Goal: Information Seeking & Learning: Learn about a topic

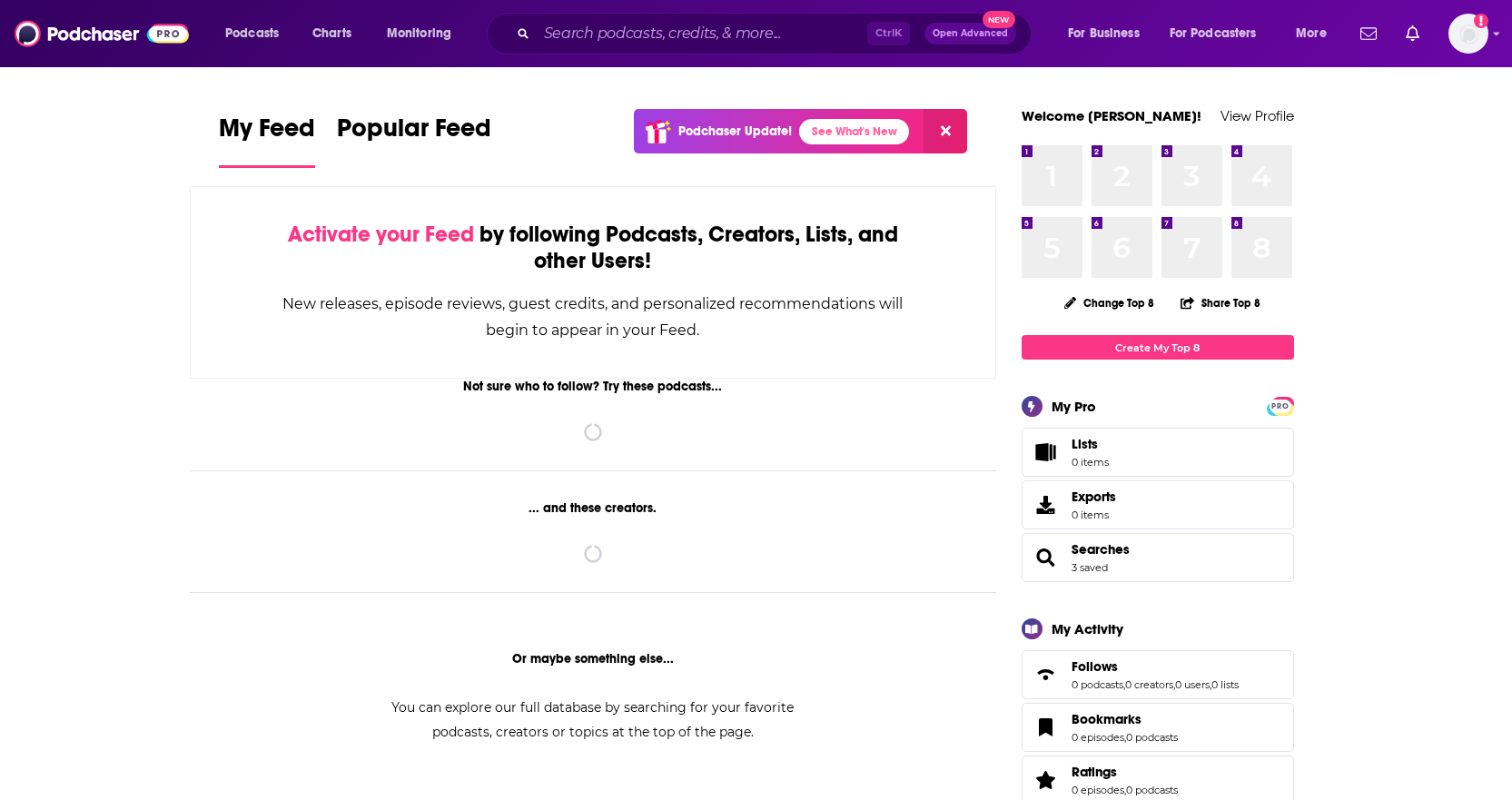
click at [709, 17] on div "Ctrl K Open Advanced New" at bounding box center [759, 34] width 545 height 42
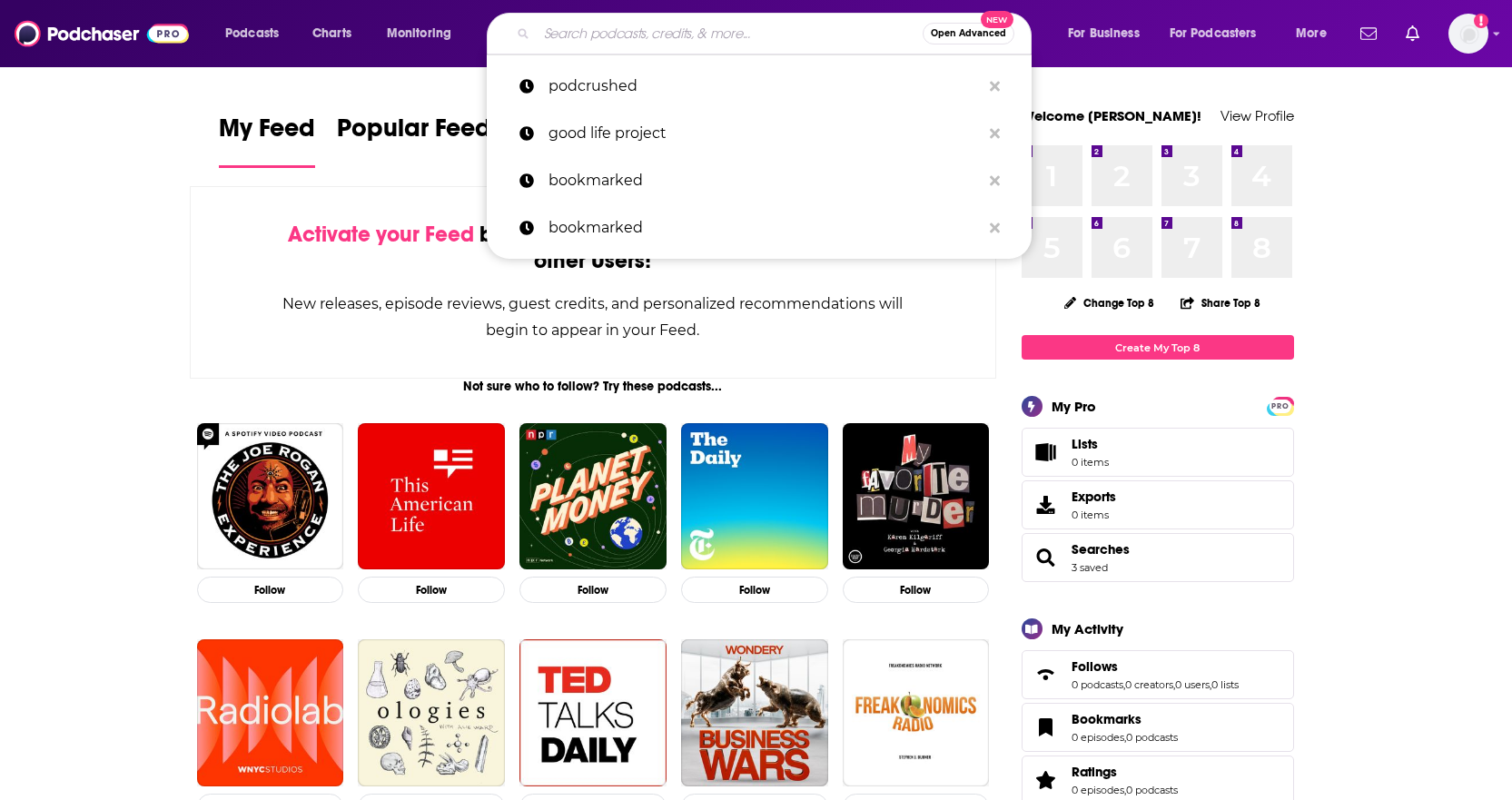
click at [701, 28] on input "Search podcasts, credits, & more..." at bounding box center [730, 33] width 386 height 29
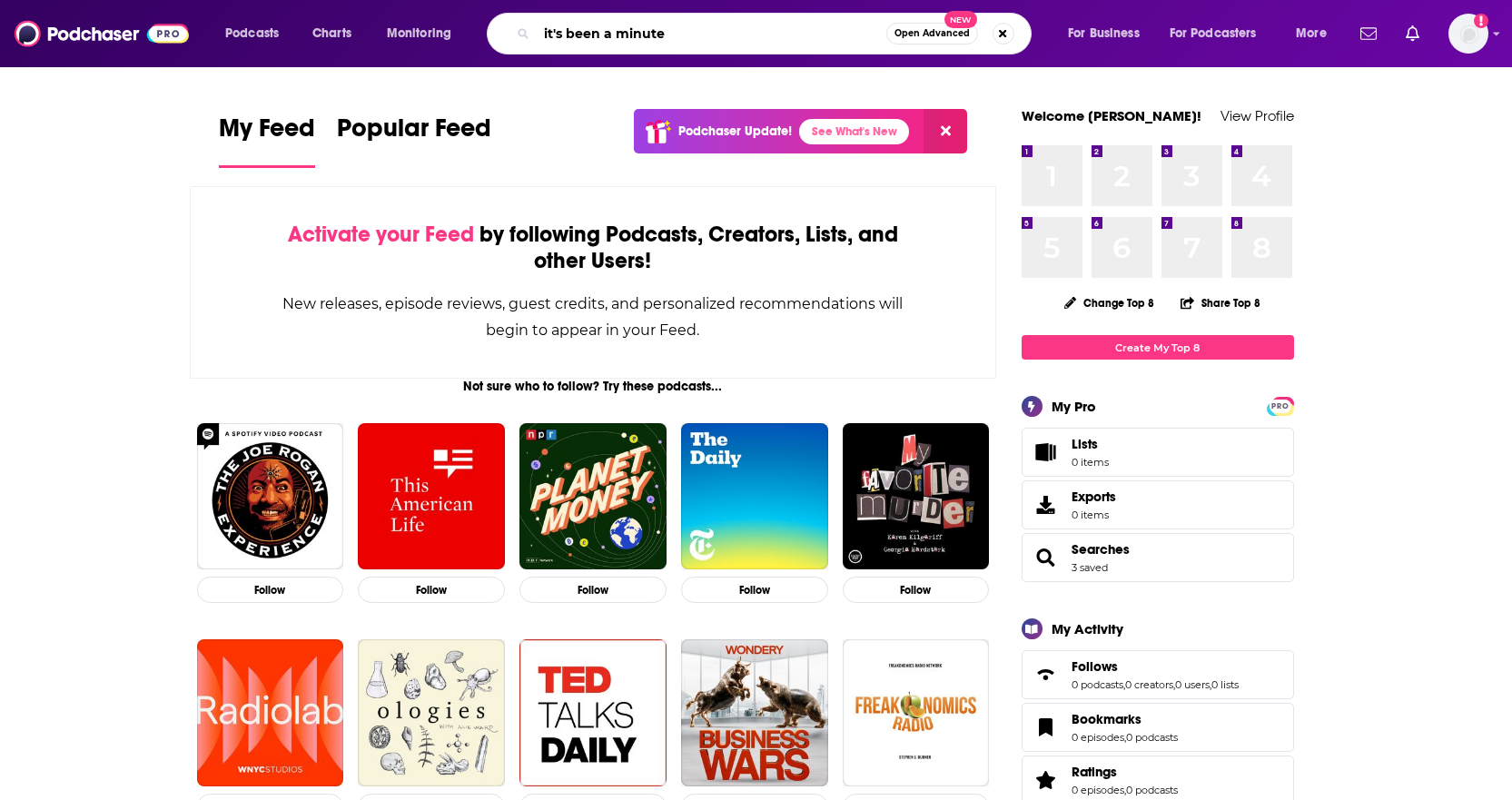
type input "it's been a minute"
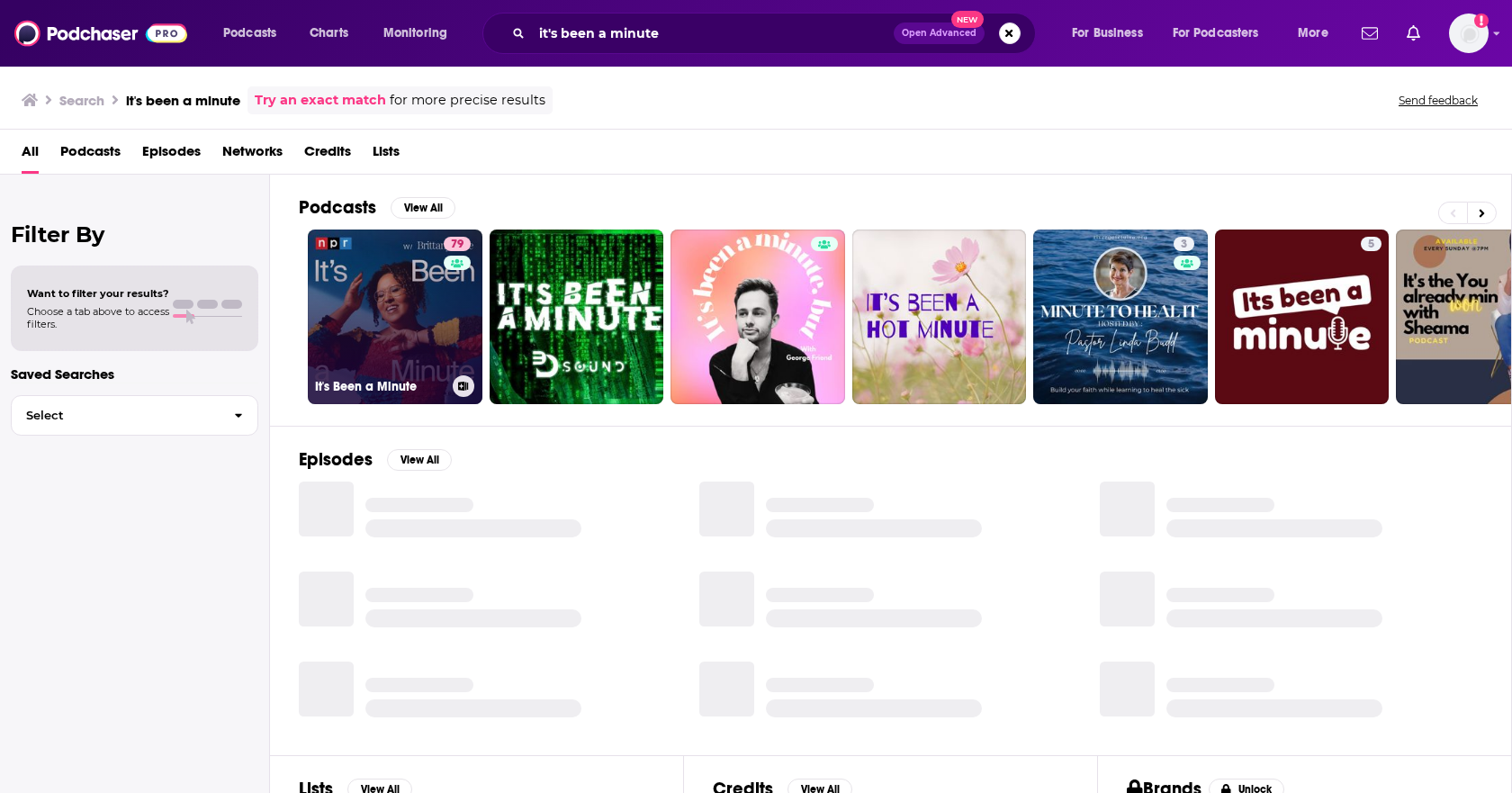
click at [417, 333] on link "79 It's Been a Minute" at bounding box center [395, 316] width 174 height 174
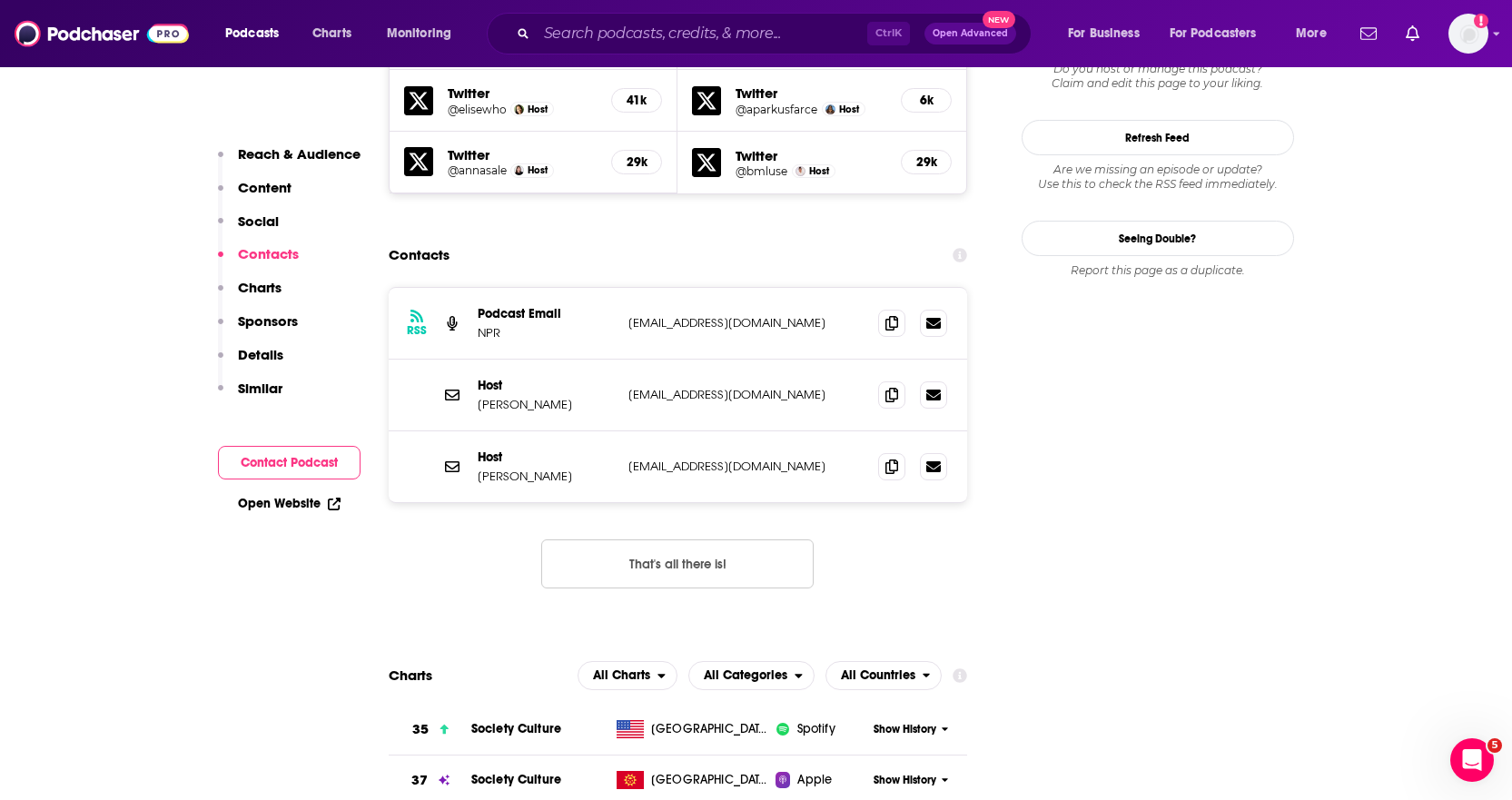
scroll to position [1725, 0]
click at [895, 460] on icon at bounding box center [891, 467] width 13 height 15
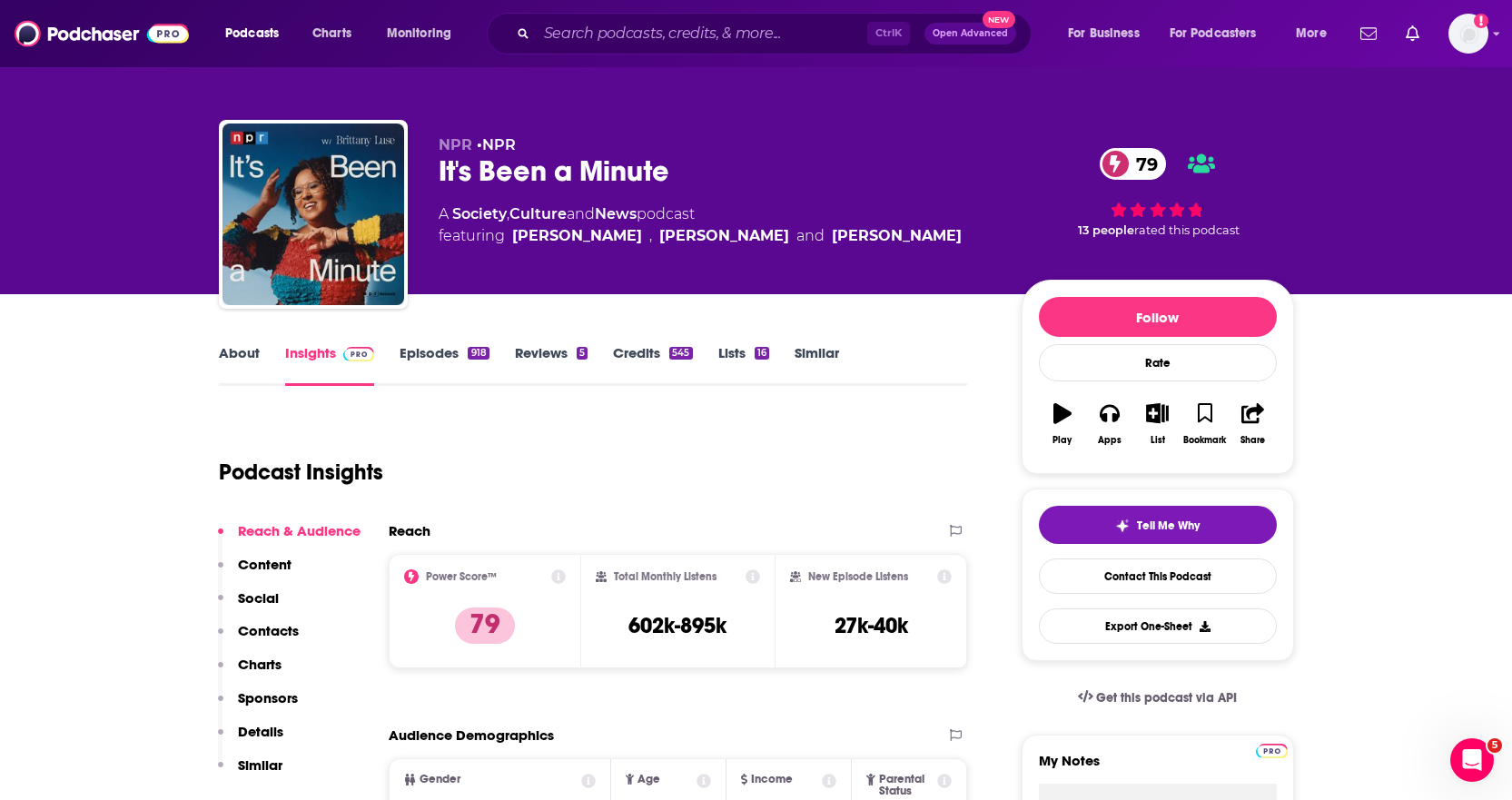
scroll to position [0, 0]
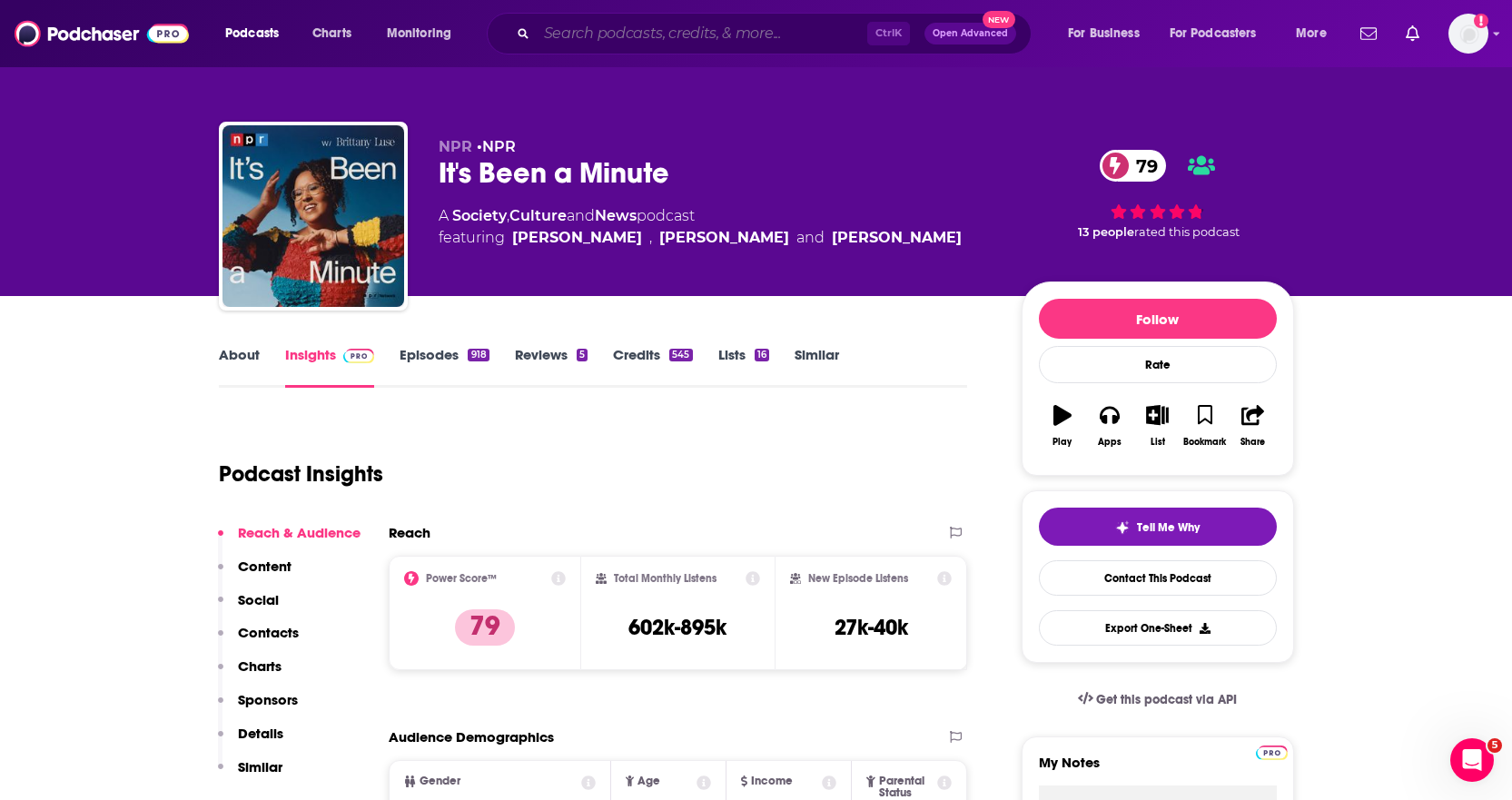
click at [645, 33] on input "Search podcasts, credits, & more..." at bounding box center [702, 33] width 330 height 29
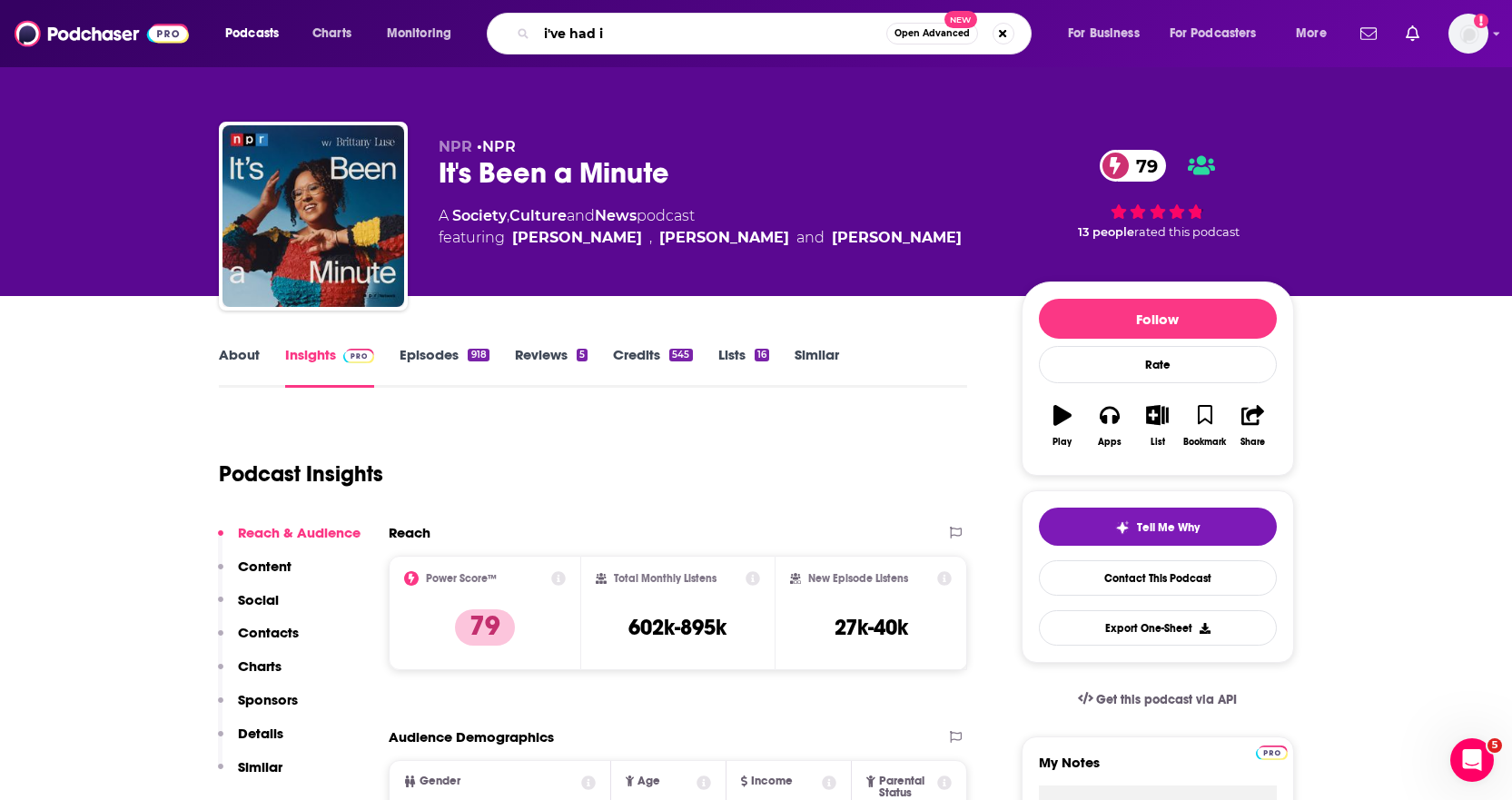
type input "i've had it"
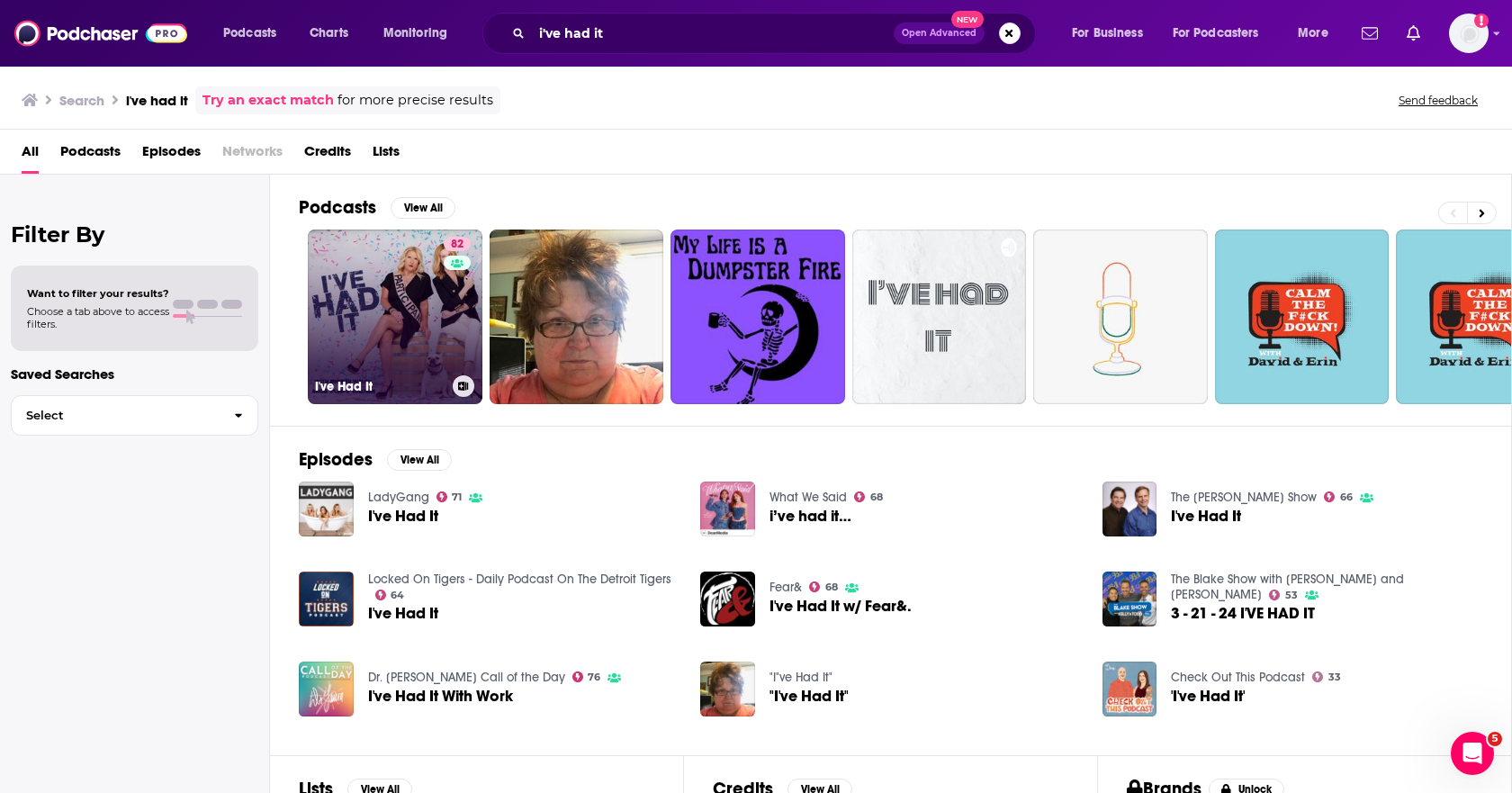
click at [429, 328] on link "82 I've Had It" at bounding box center [395, 316] width 174 height 174
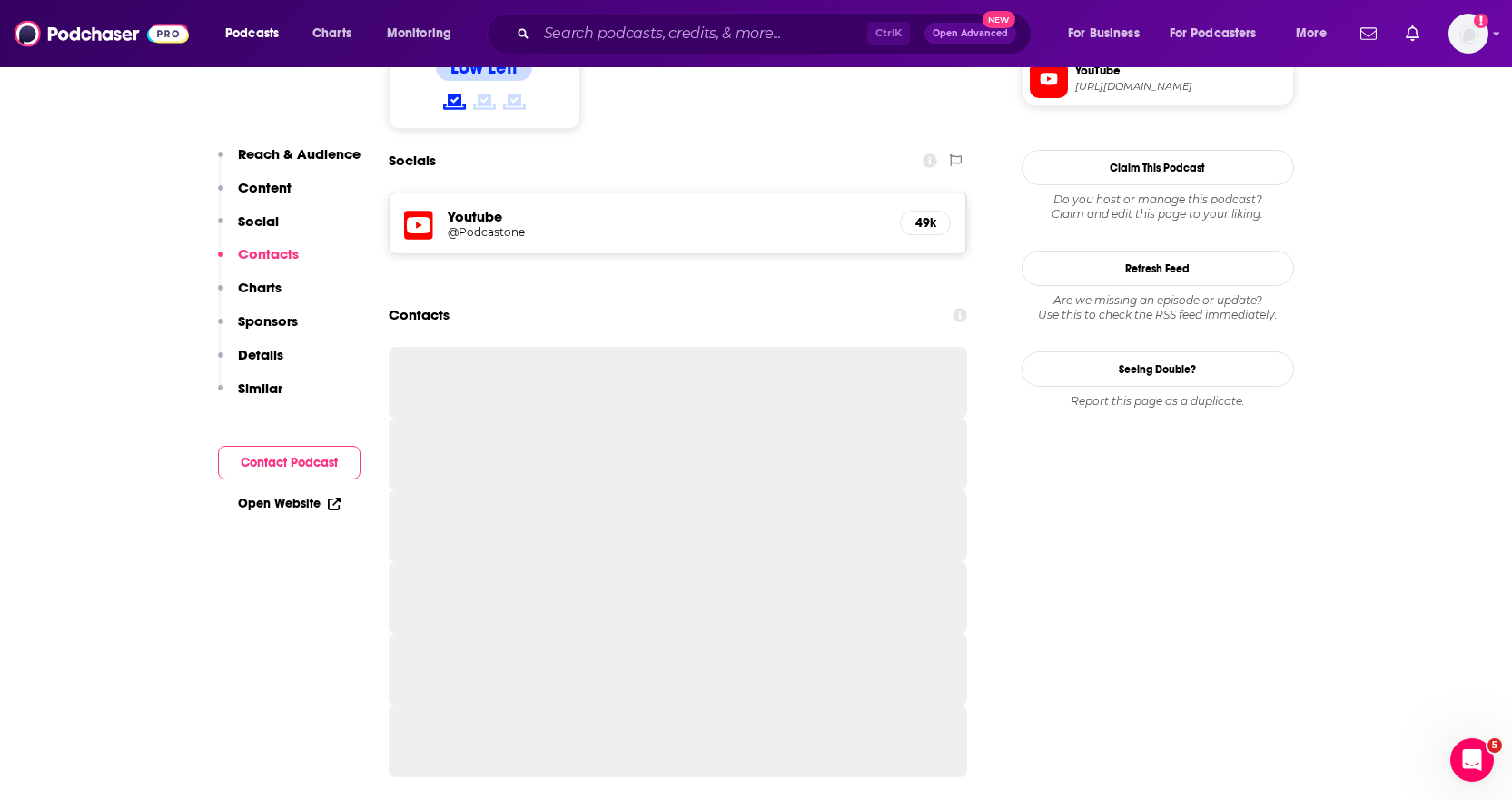
scroll to position [1543, 0]
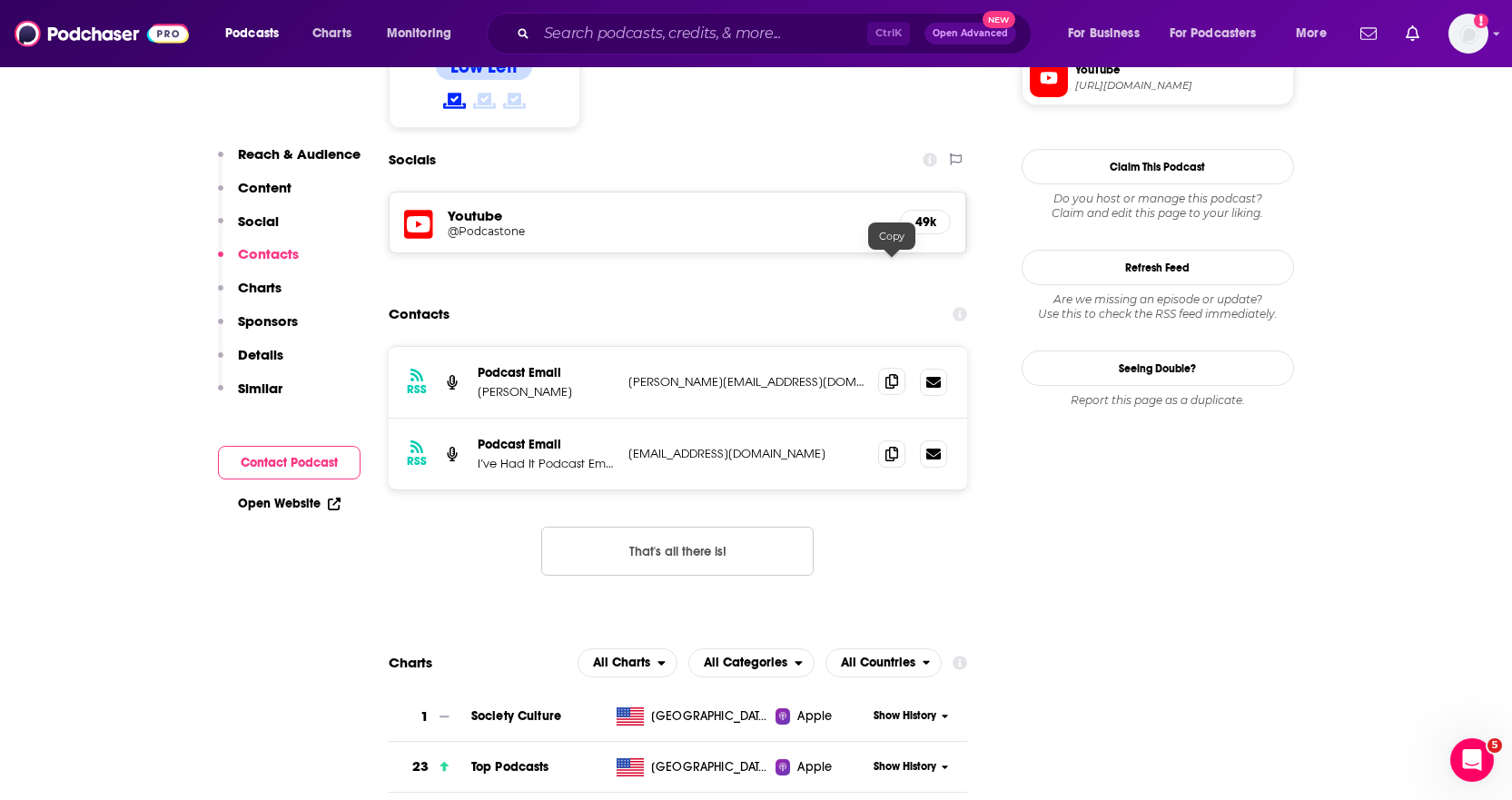
click at [884, 368] on span at bounding box center [891, 381] width 27 height 27
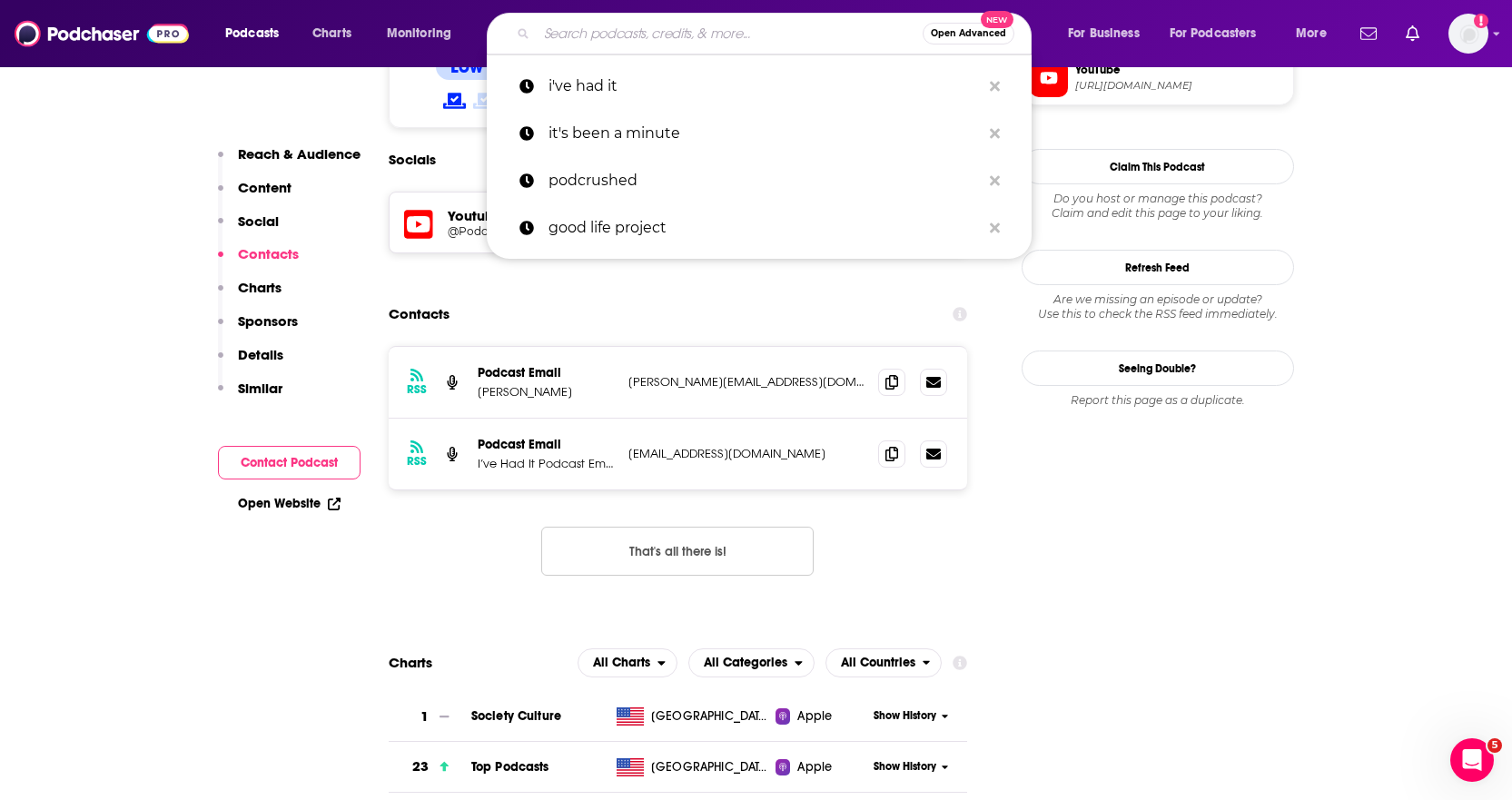
click at [630, 34] on input "Search podcasts, credits, & more..." at bounding box center [730, 33] width 386 height 29
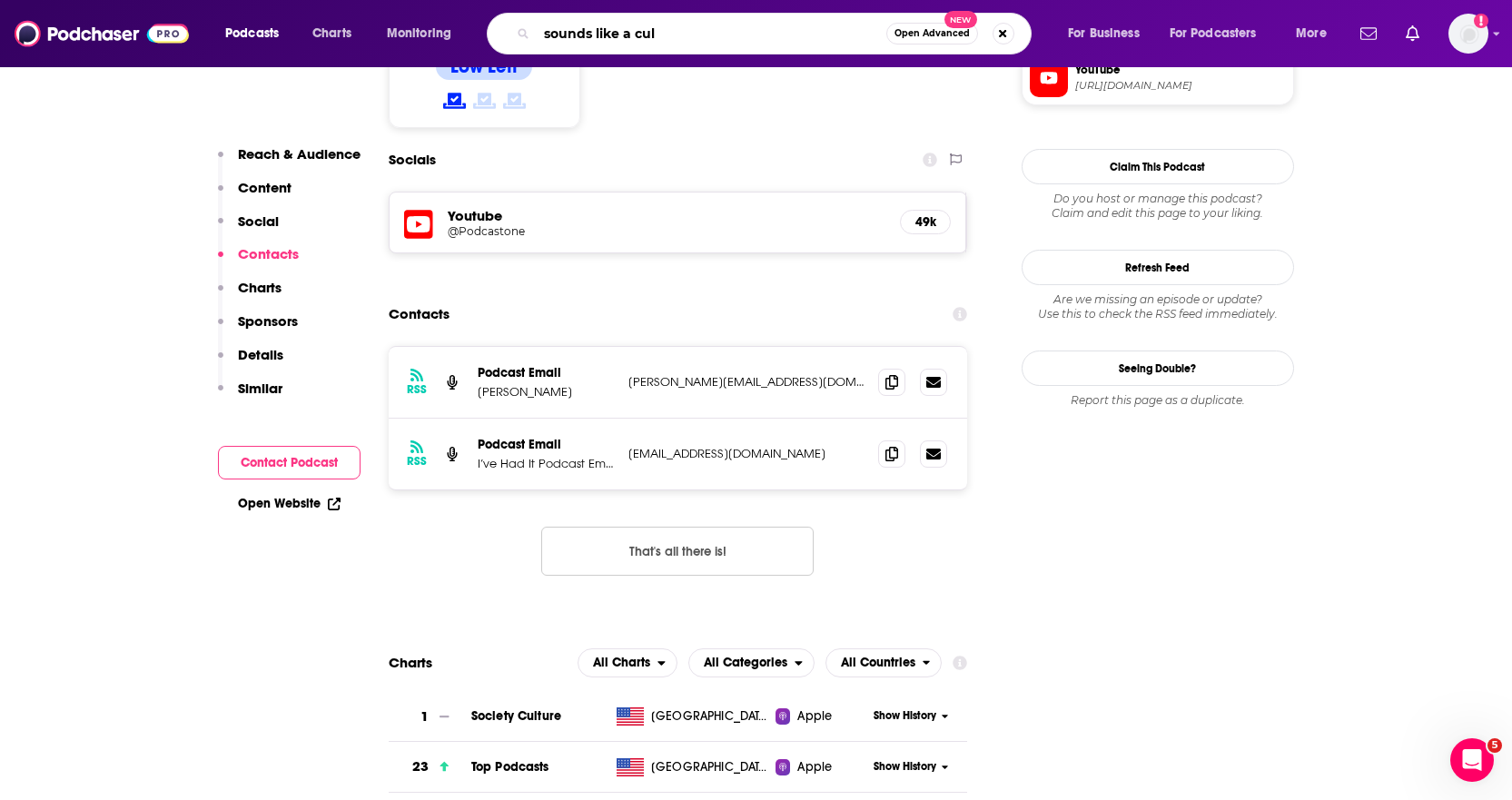
type input "sounds like a cult"
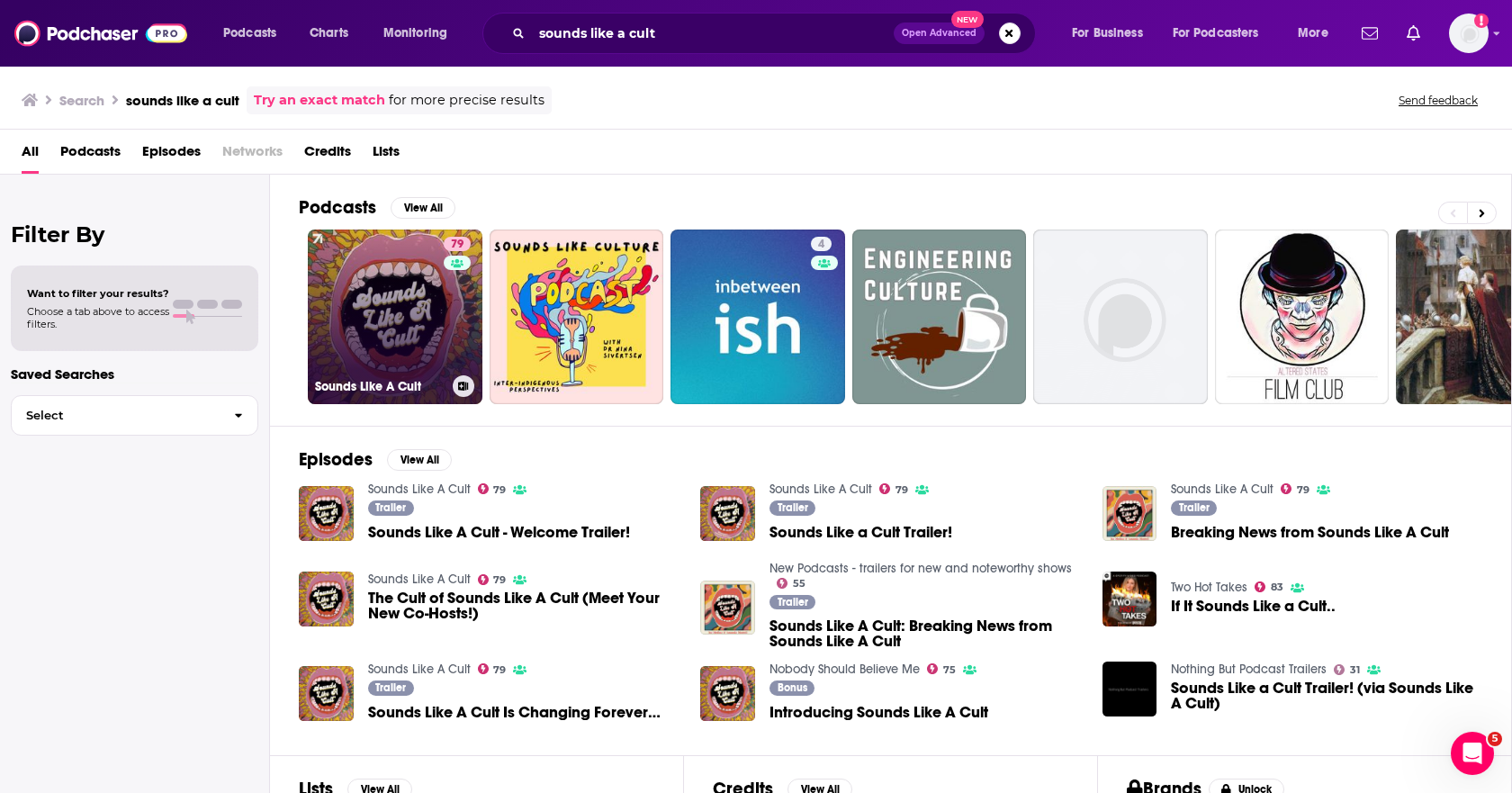
click at [353, 304] on link "79 Sounds Like A Cult" at bounding box center [395, 316] width 174 height 174
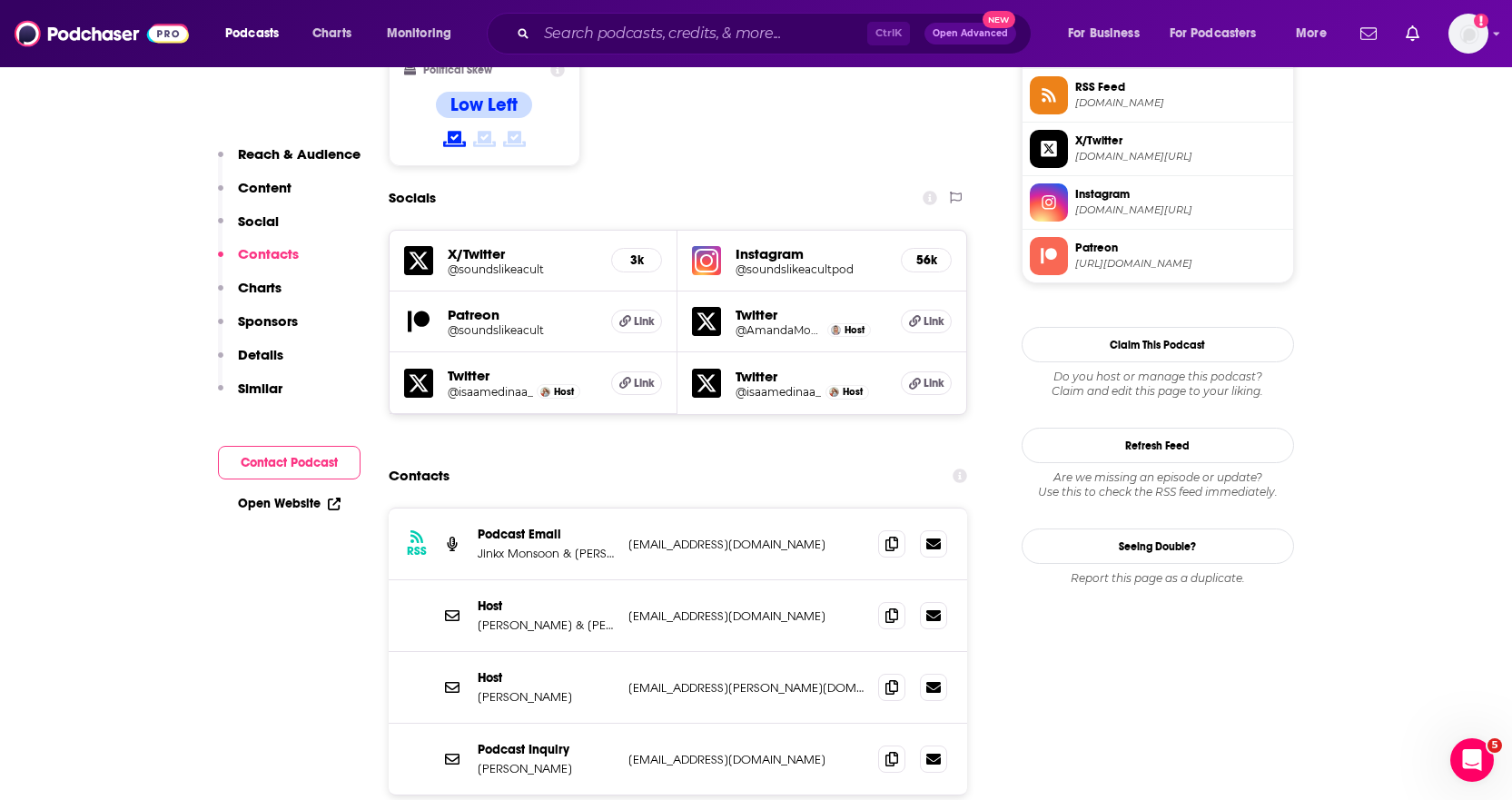
scroll to position [1634, 0]
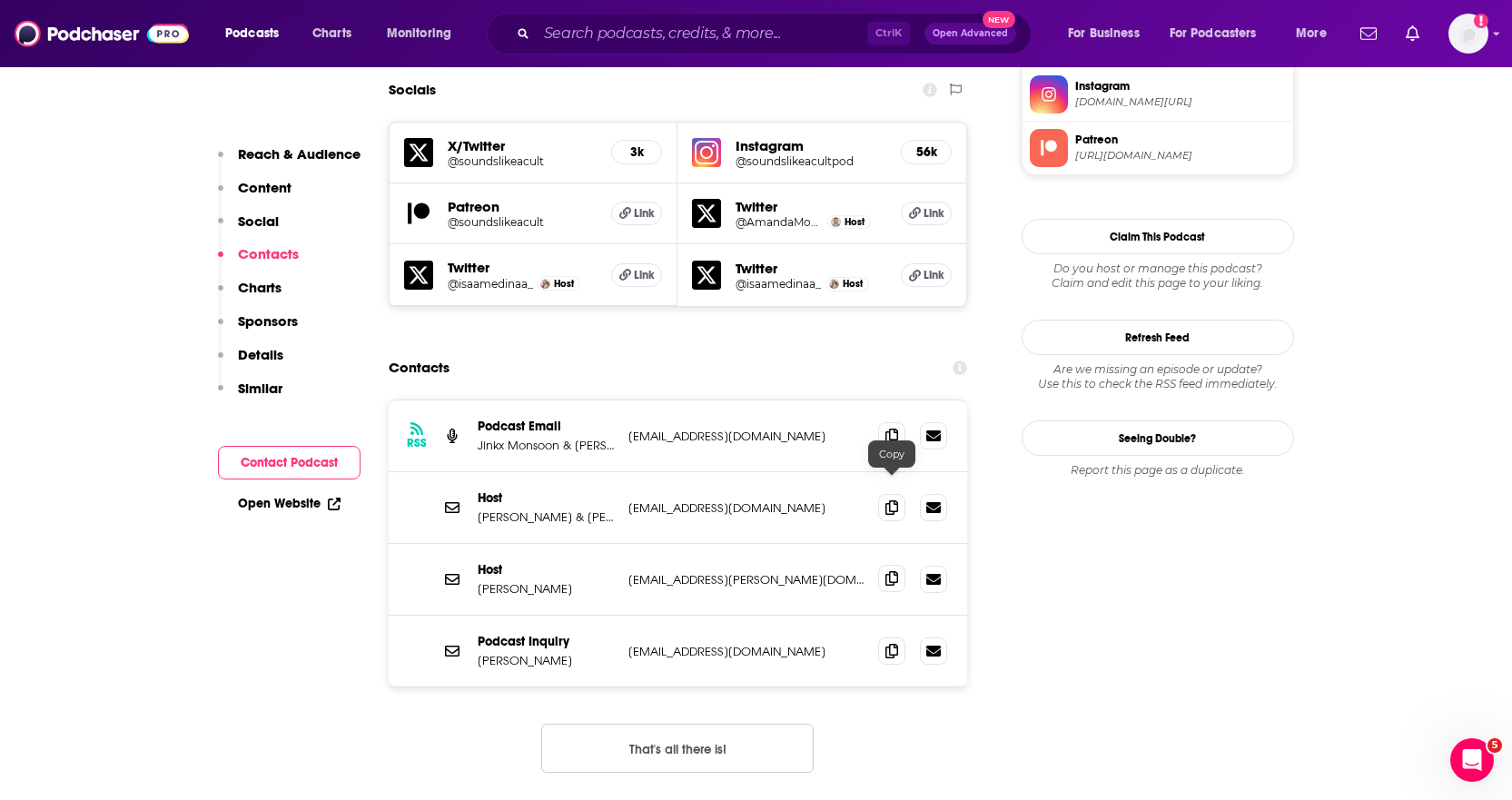
click at [895, 571] on icon at bounding box center [891, 578] width 13 height 15
click at [753, 34] on input "Search podcasts, credits, & more..." at bounding box center [702, 33] width 330 height 29
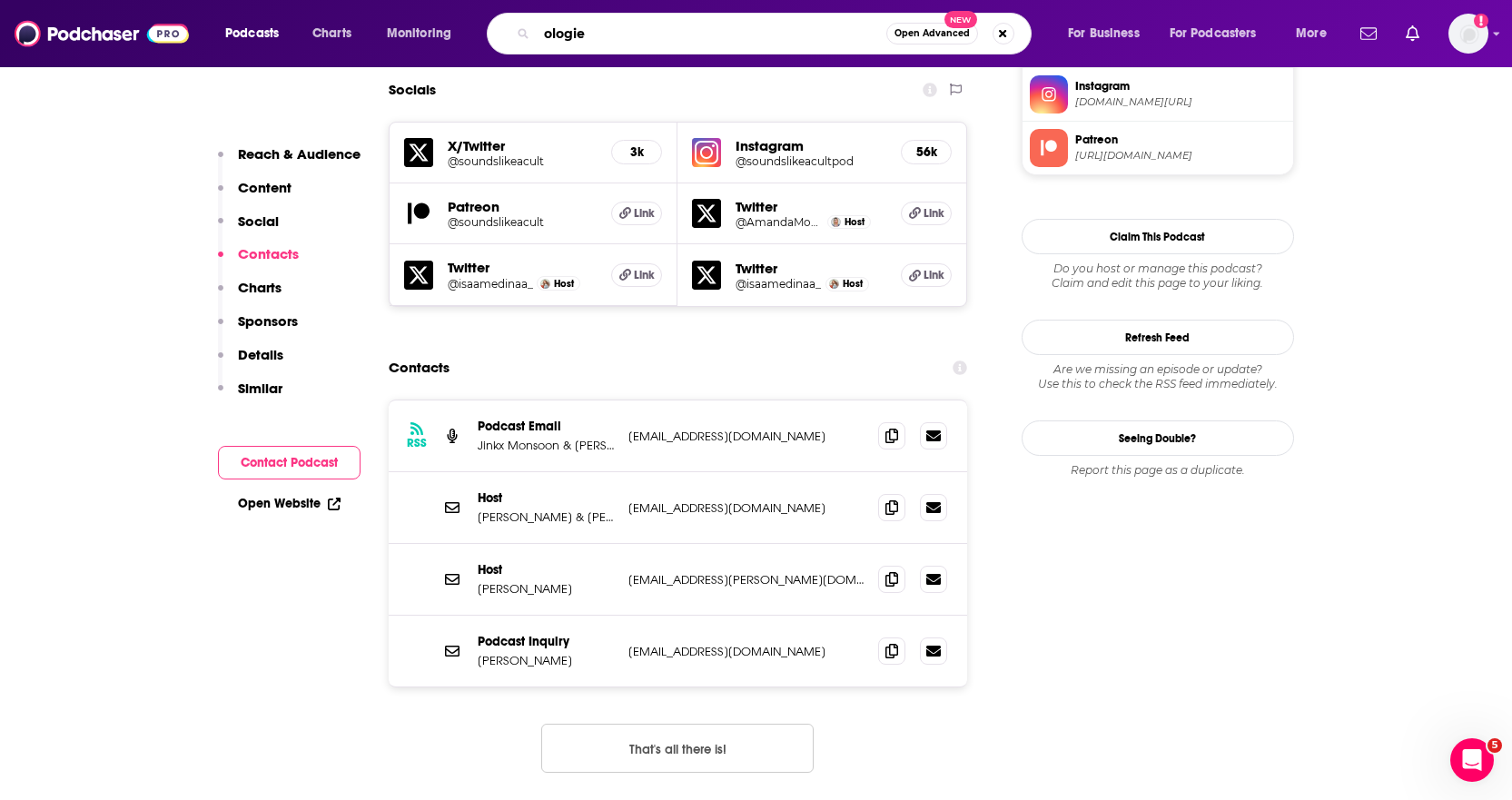
type input "ologies"
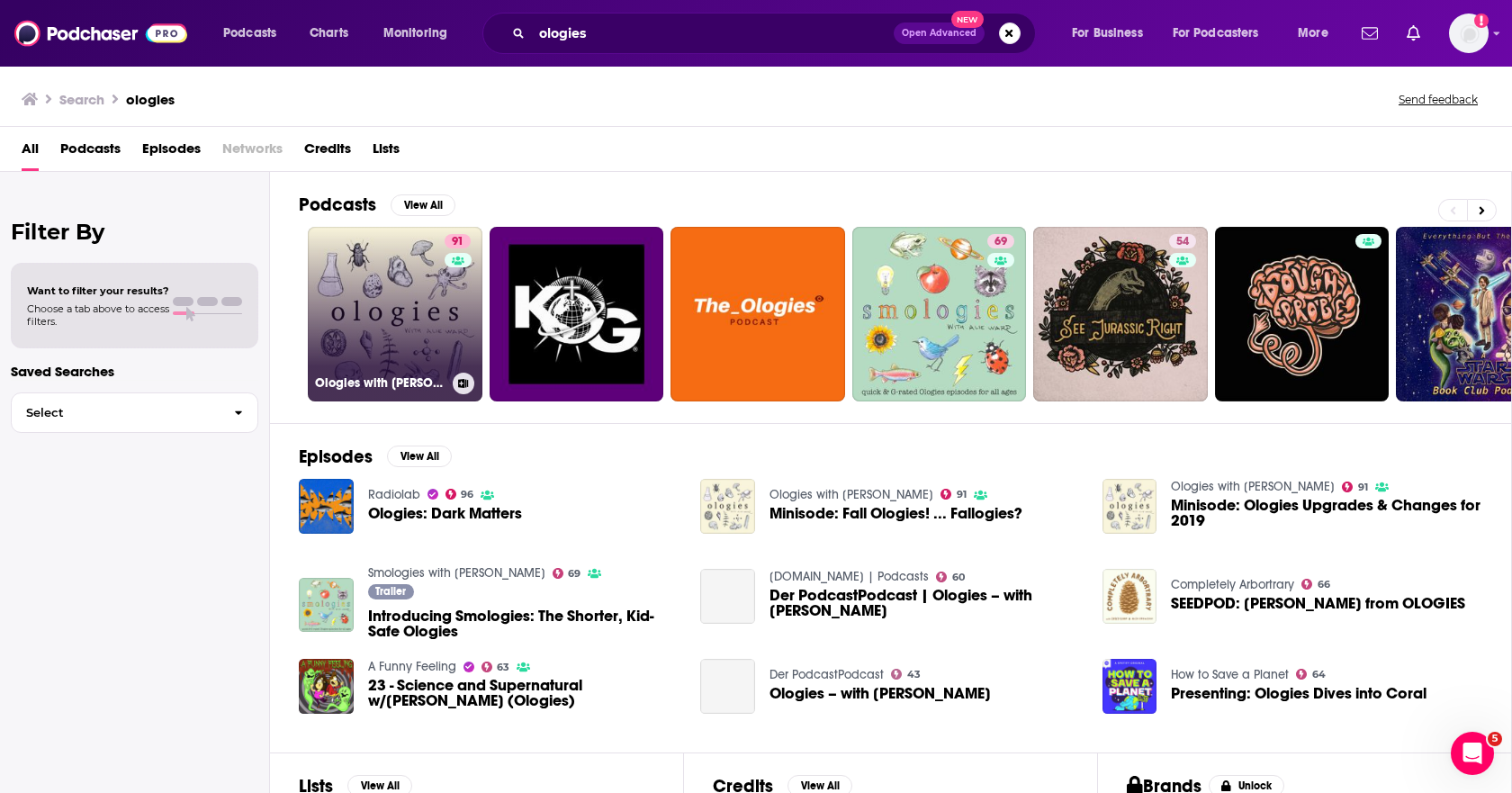
click at [442, 296] on link "91 Ologies with [PERSON_NAME]" at bounding box center [395, 314] width 174 height 174
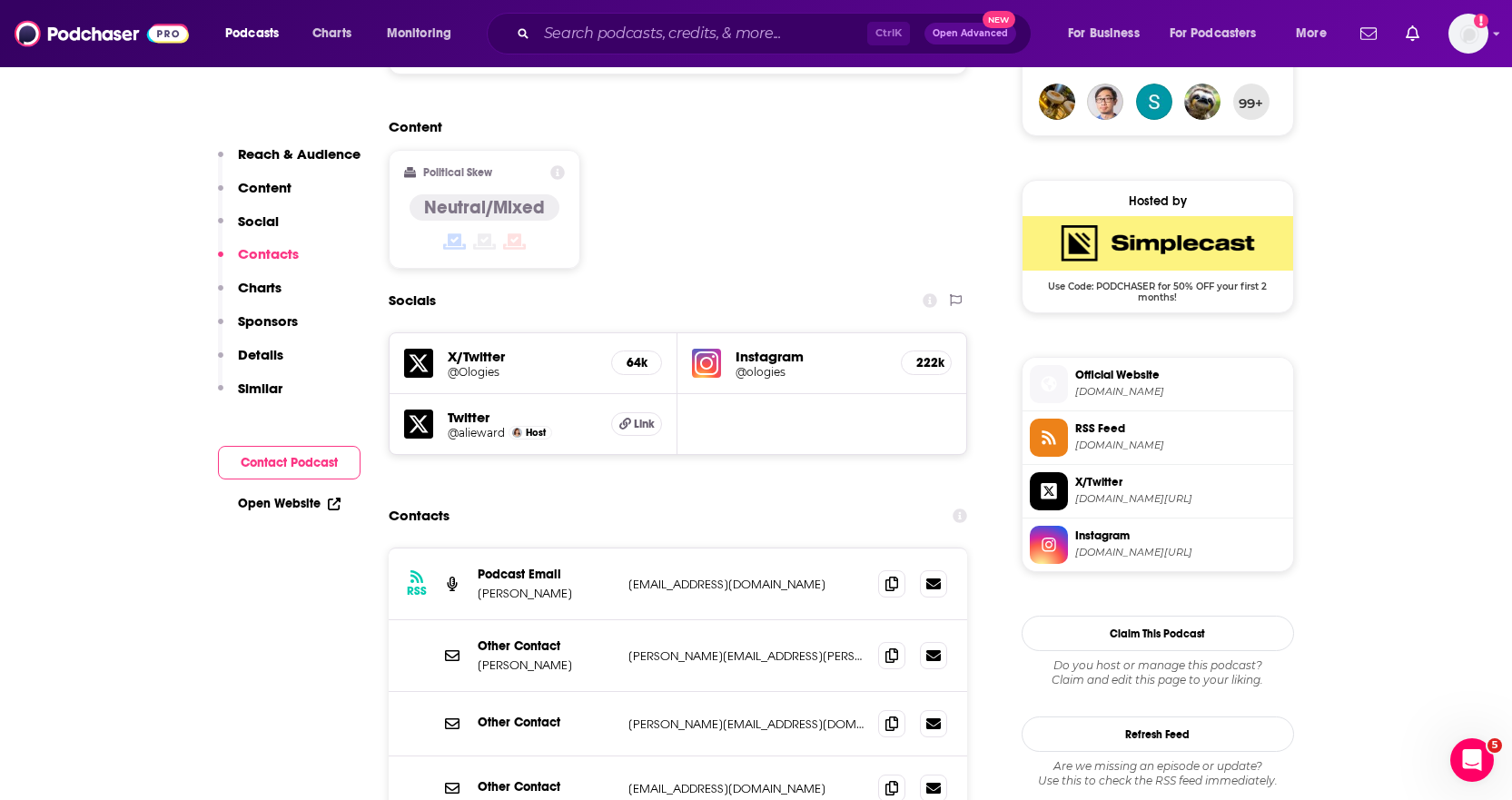
scroll to position [1543, 0]
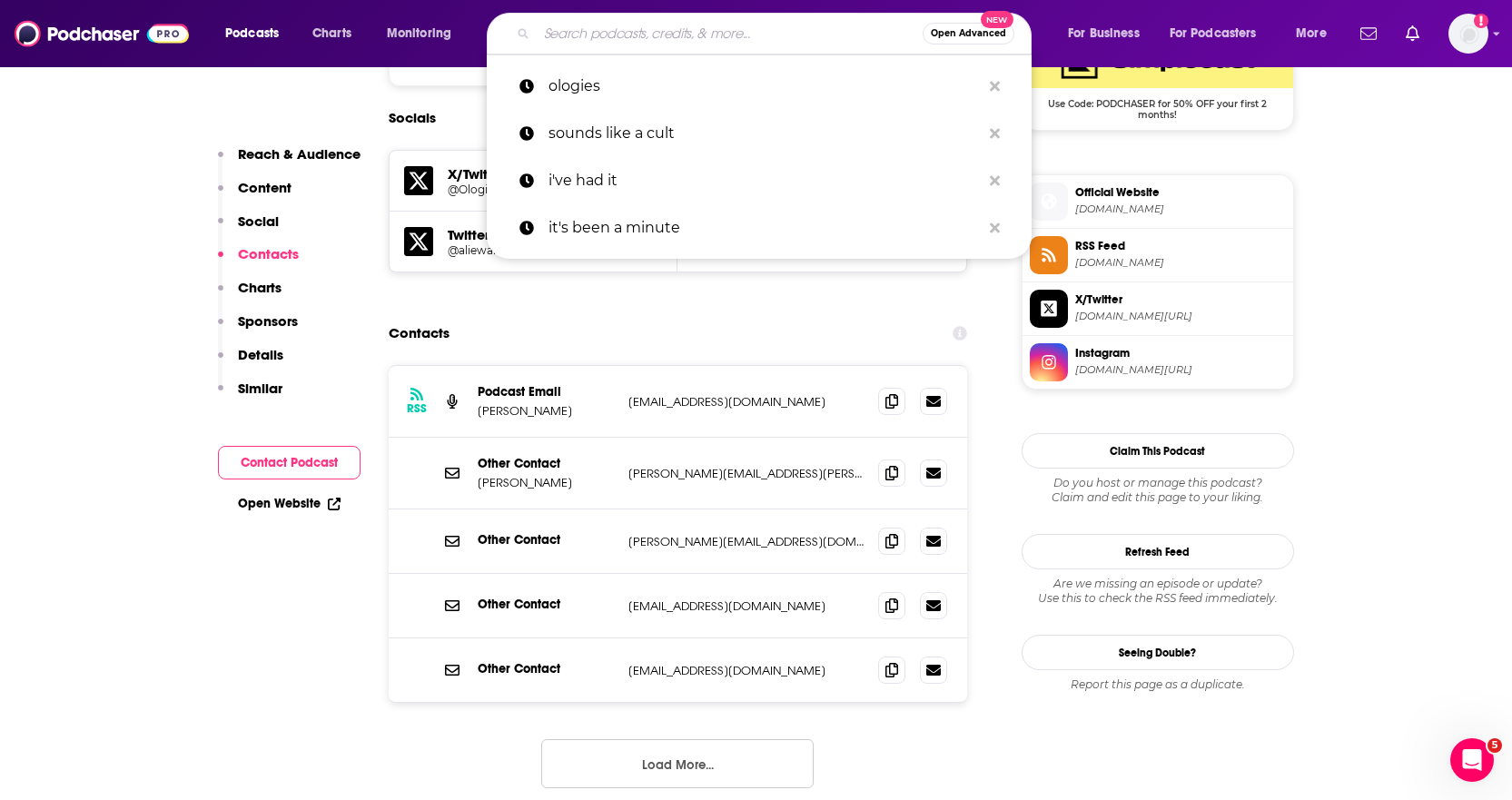
click at [595, 34] on input "Search podcasts, credits, & more..." at bounding box center [730, 33] width 386 height 29
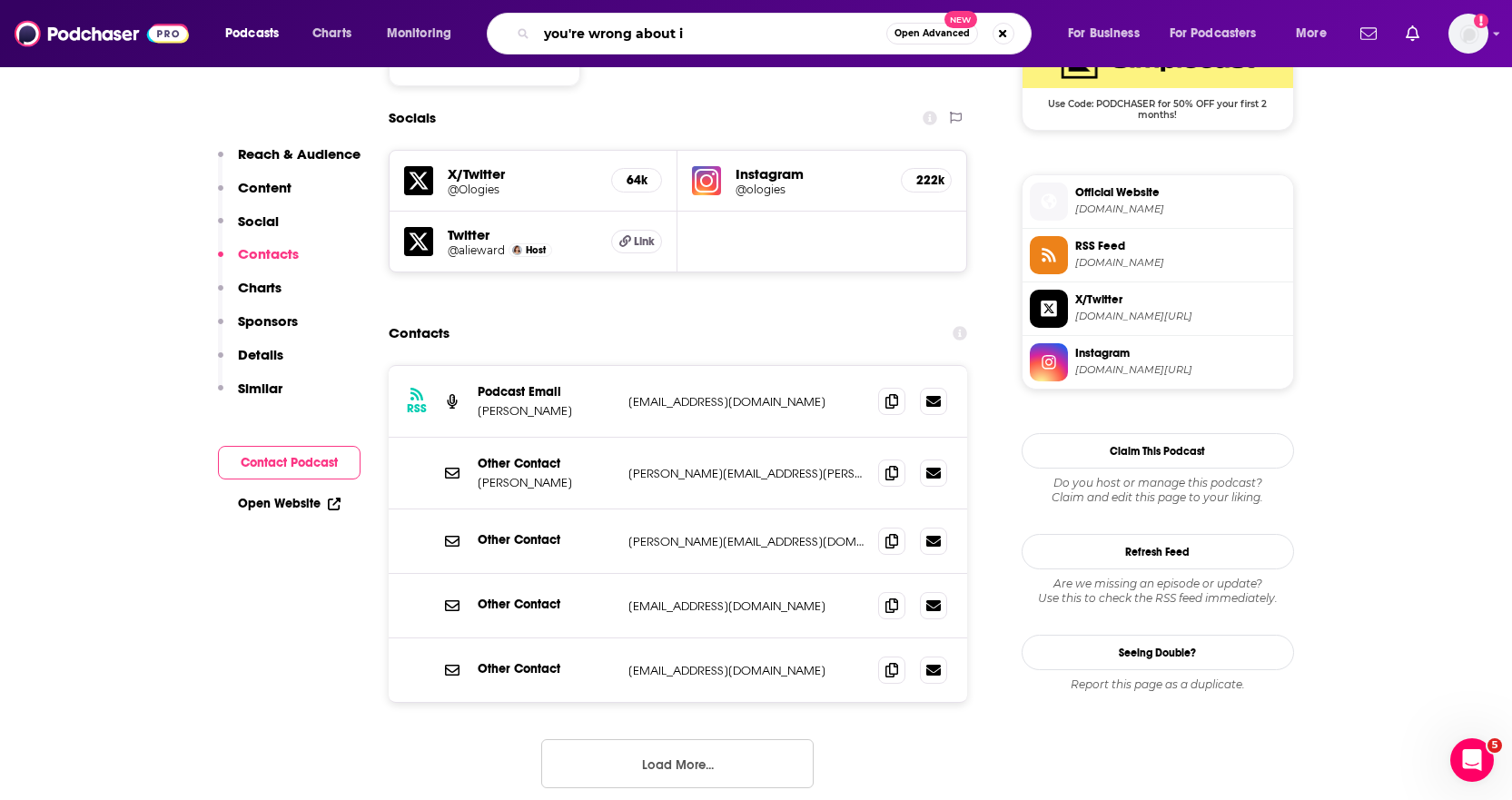
type input "you're wrong about it"
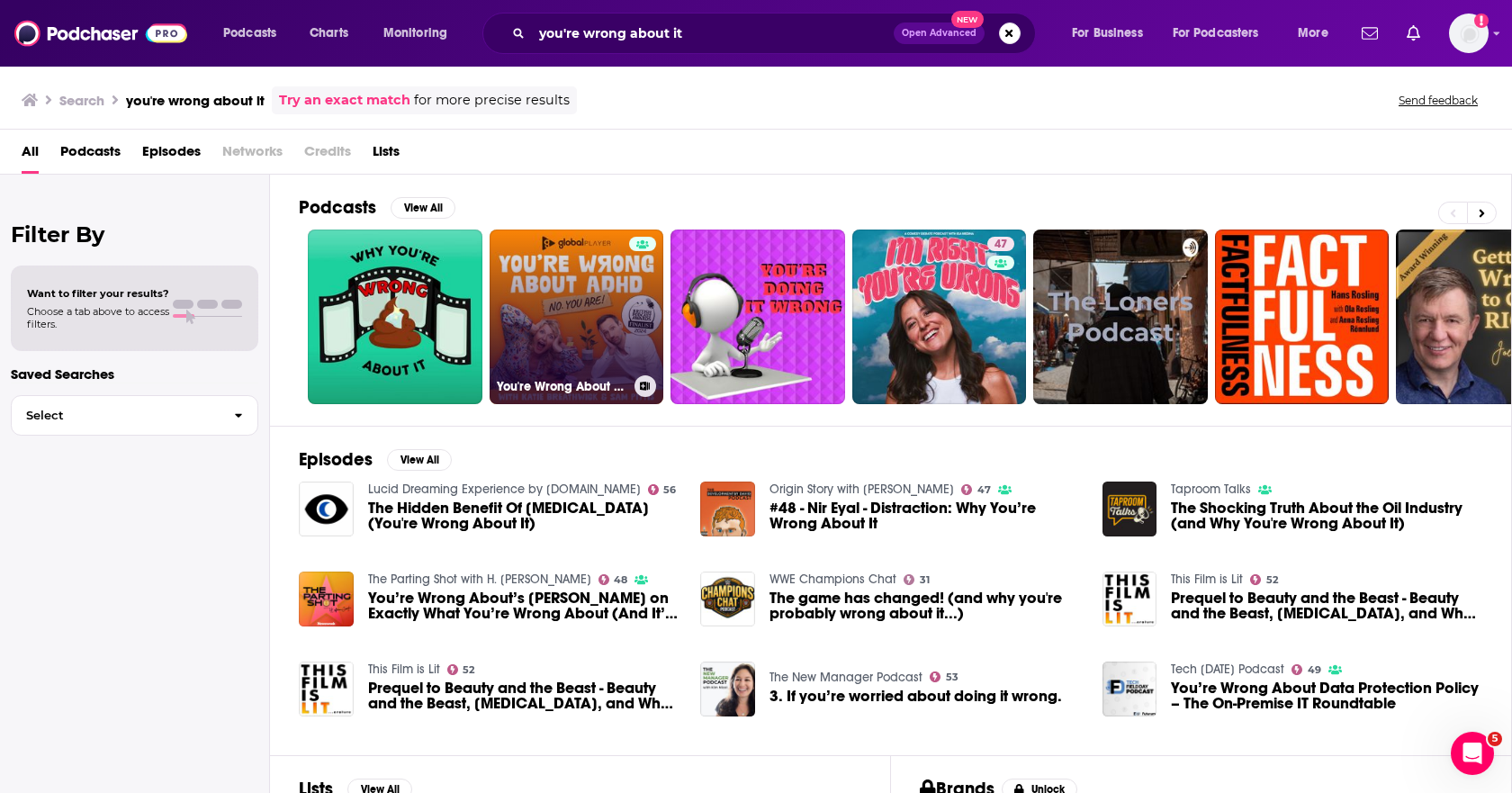
click at [553, 294] on link "You're Wrong About [MEDICAL_DATA]" at bounding box center [577, 316] width 174 height 174
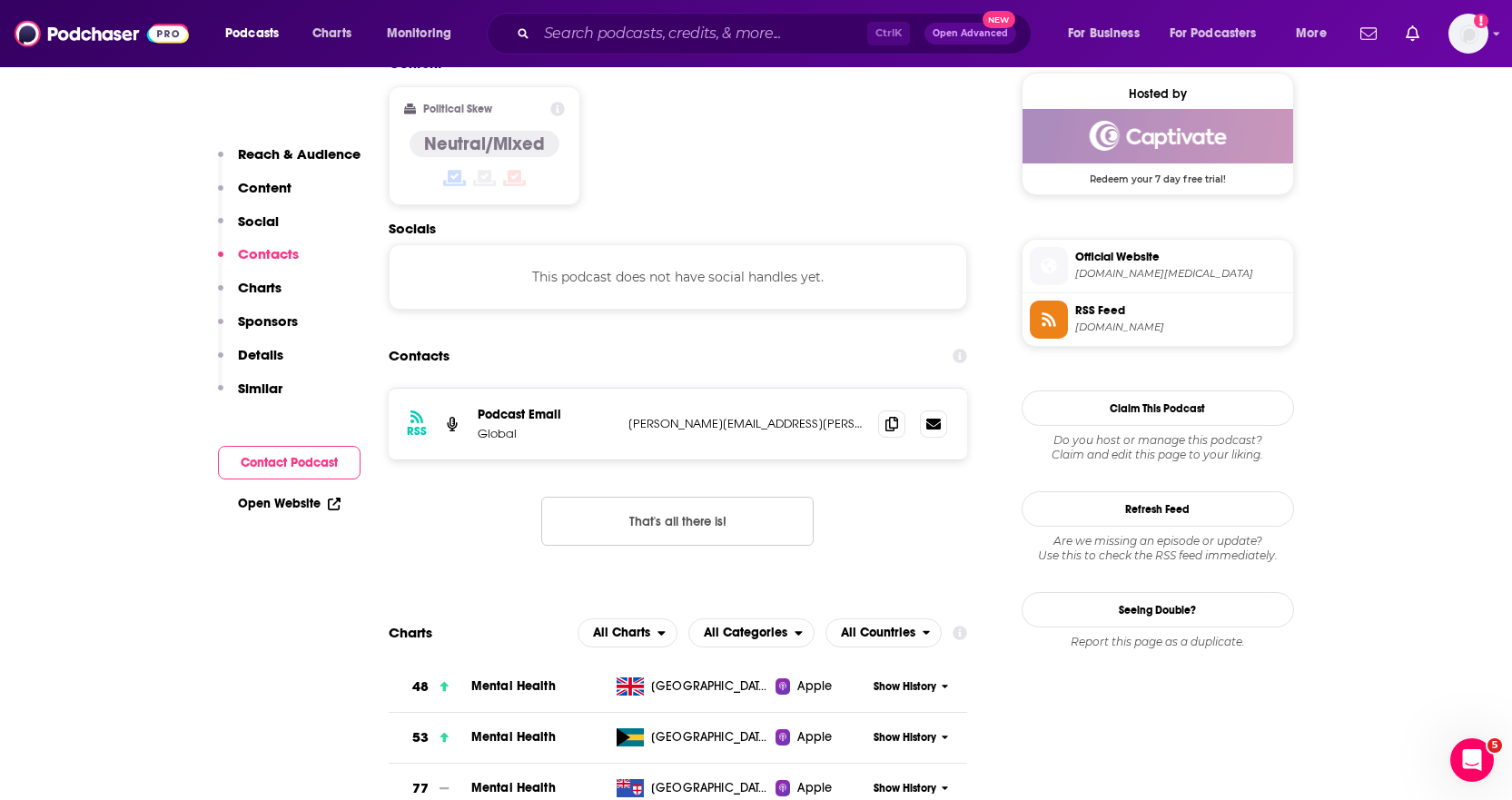
scroll to position [1453, 0]
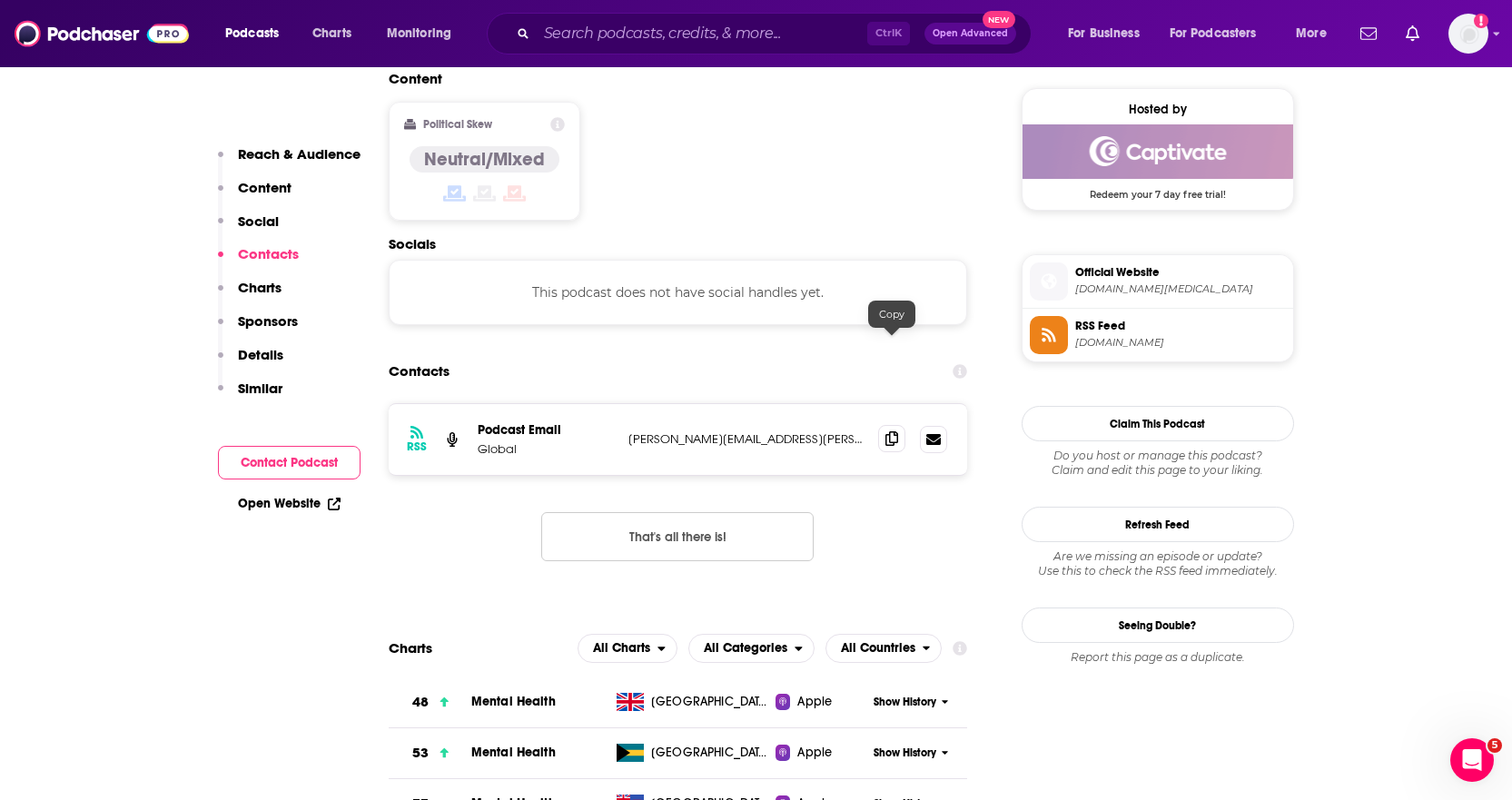
click at [903, 425] on span at bounding box center [891, 438] width 27 height 27
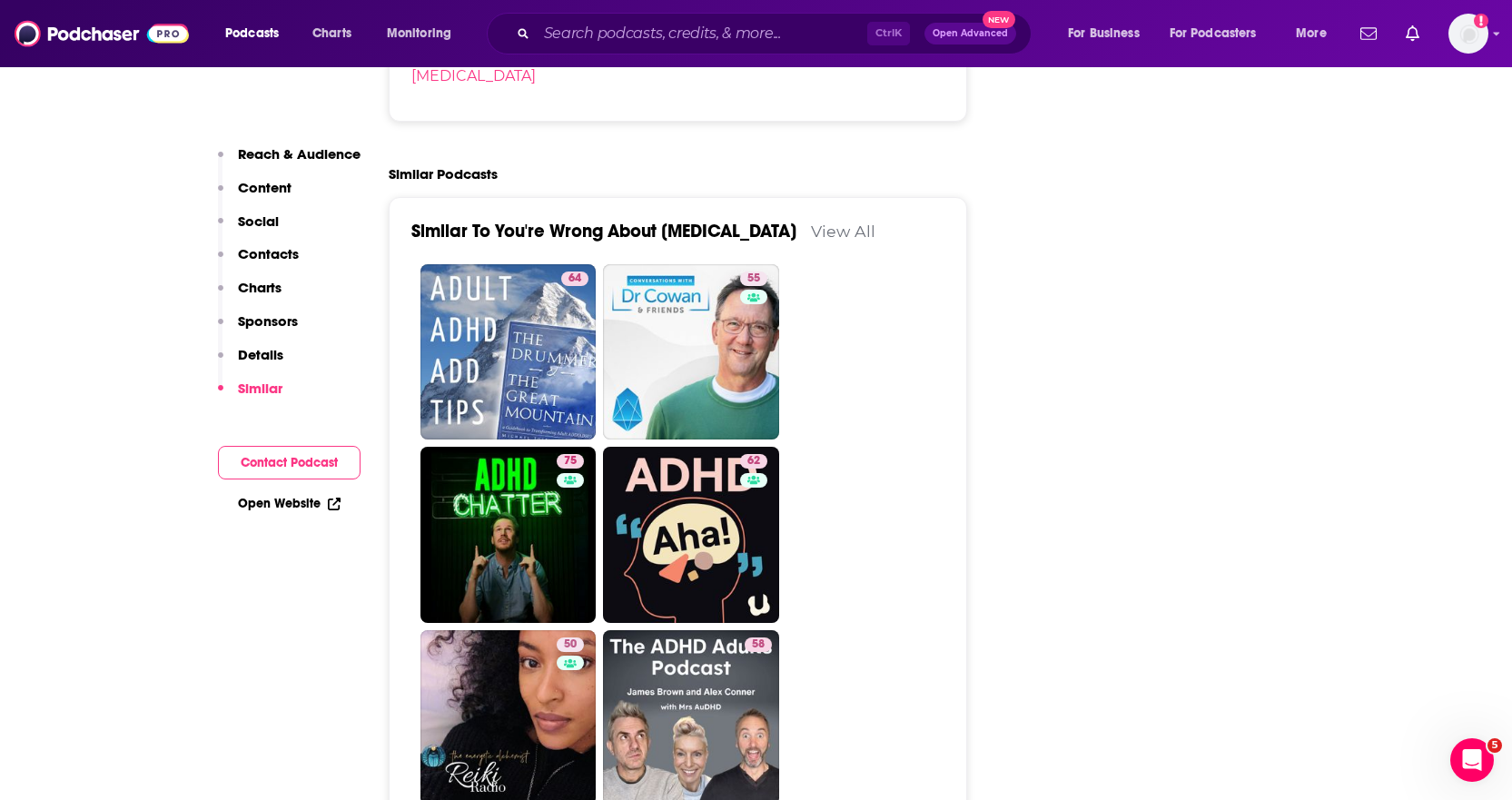
scroll to position [3268, 0]
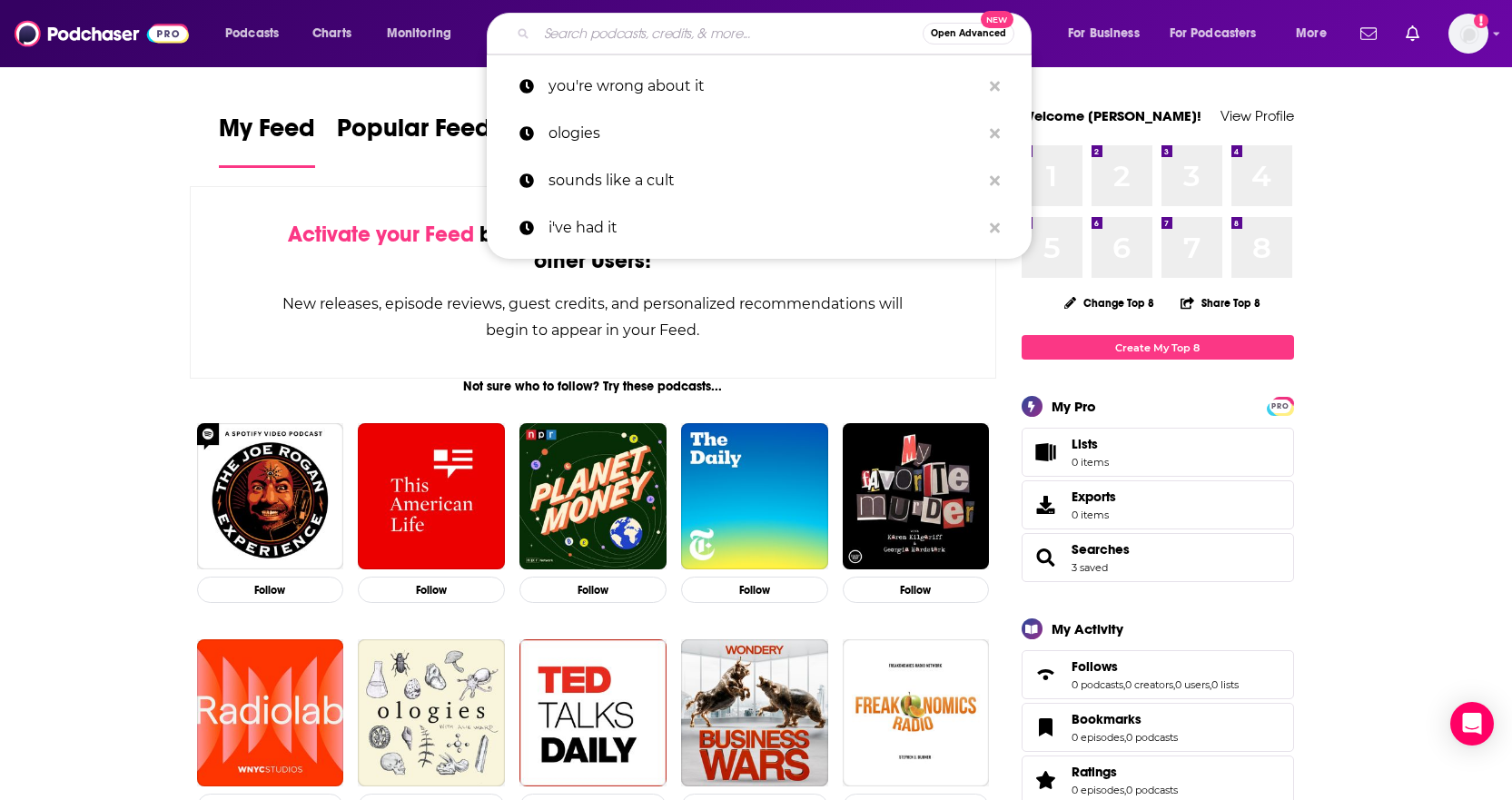
drag, startPoint x: 174, startPoint y: 113, endPoint x: 368, endPoint y: 52, distance: 203.0
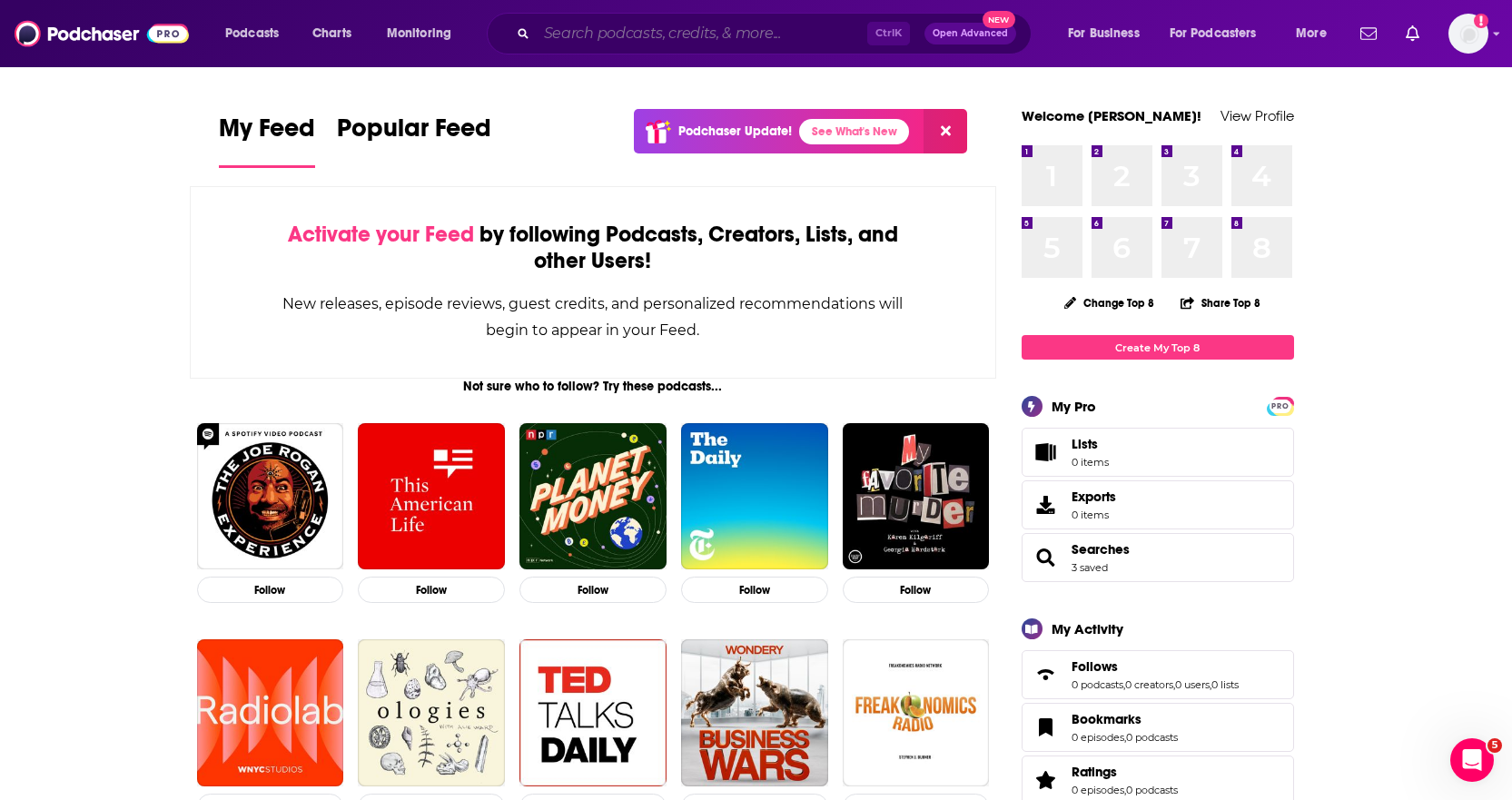
click at [597, 27] on input "Search podcasts, credits, & more..." at bounding box center [702, 33] width 330 height 29
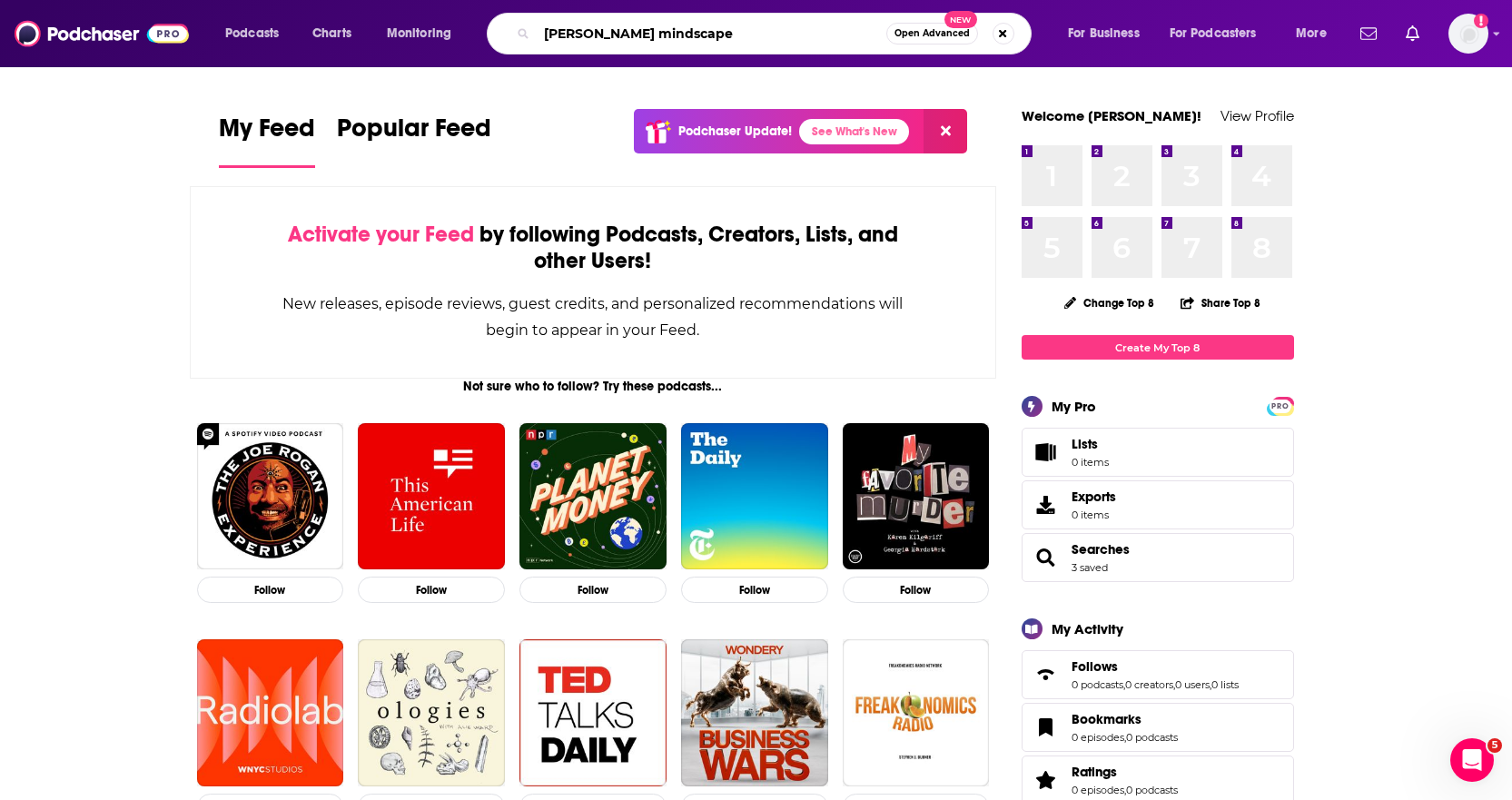
type input "sean carroll's mindscape"
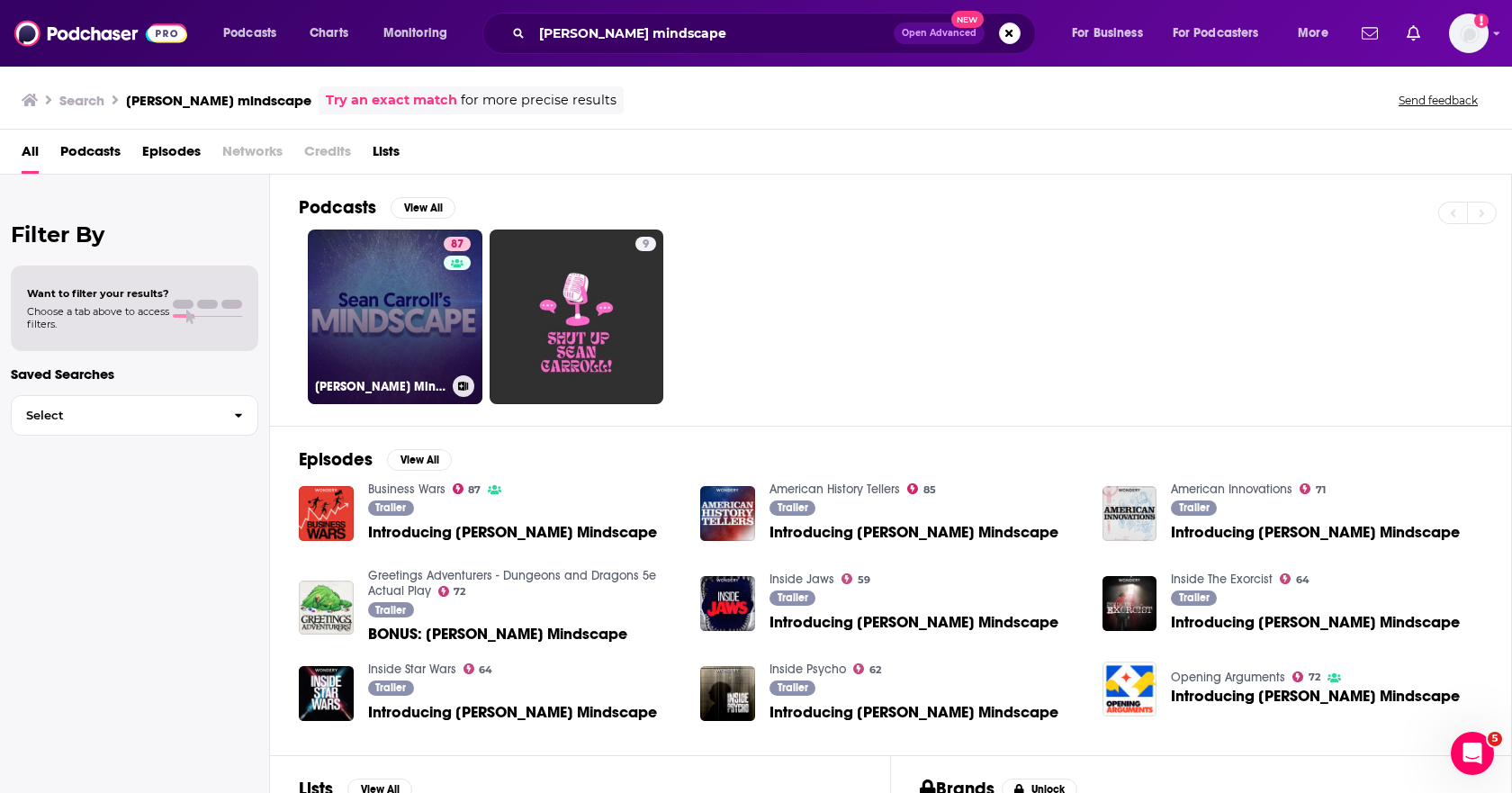
click at [362, 282] on link "87 Sean Carroll's Mindscape: Science, Society, Philosophy, Culture, Arts, and I…" at bounding box center [395, 316] width 174 height 174
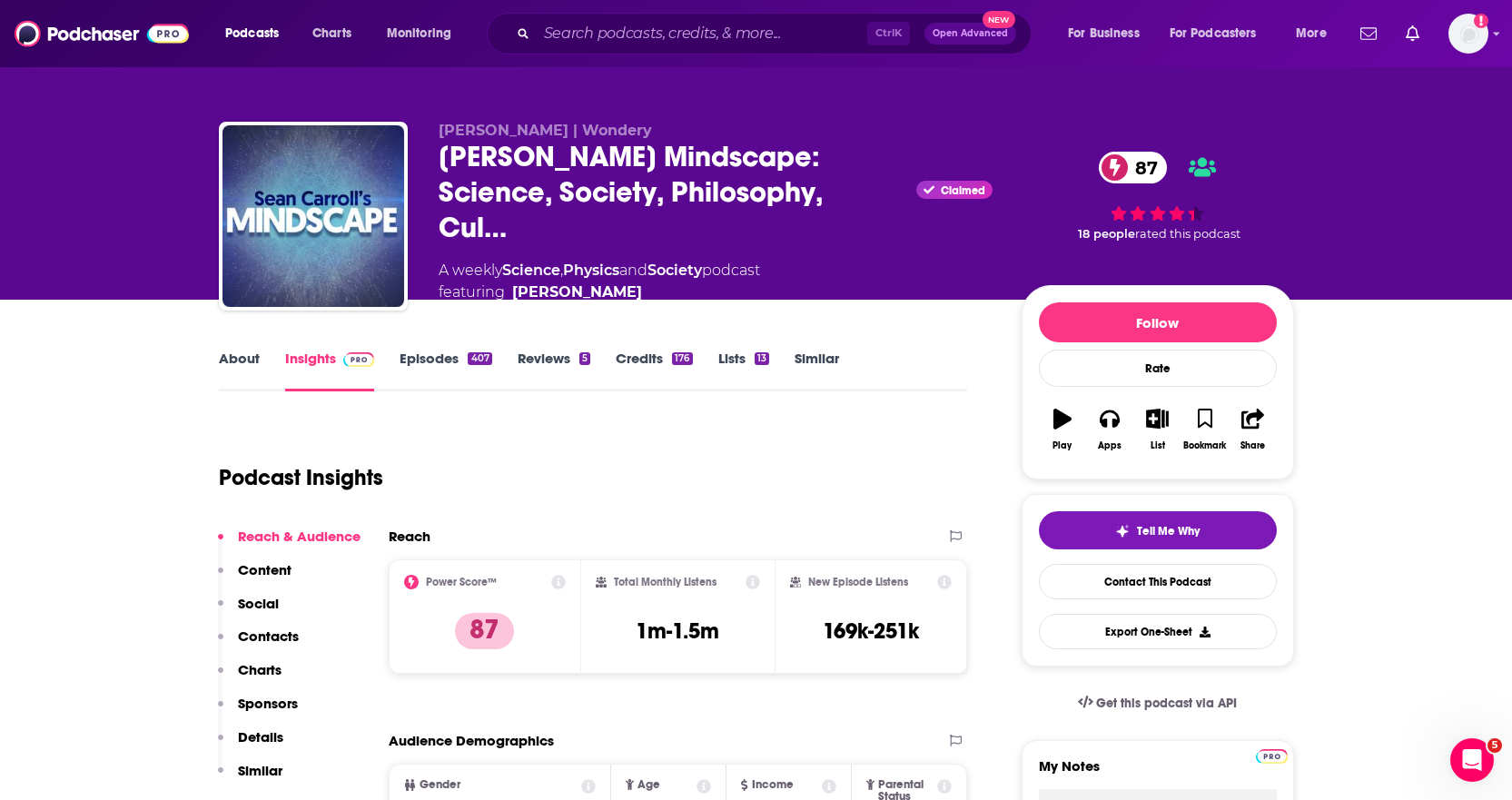
click at [249, 366] on link "About" at bounding box center [239, 371] width 41 height 42
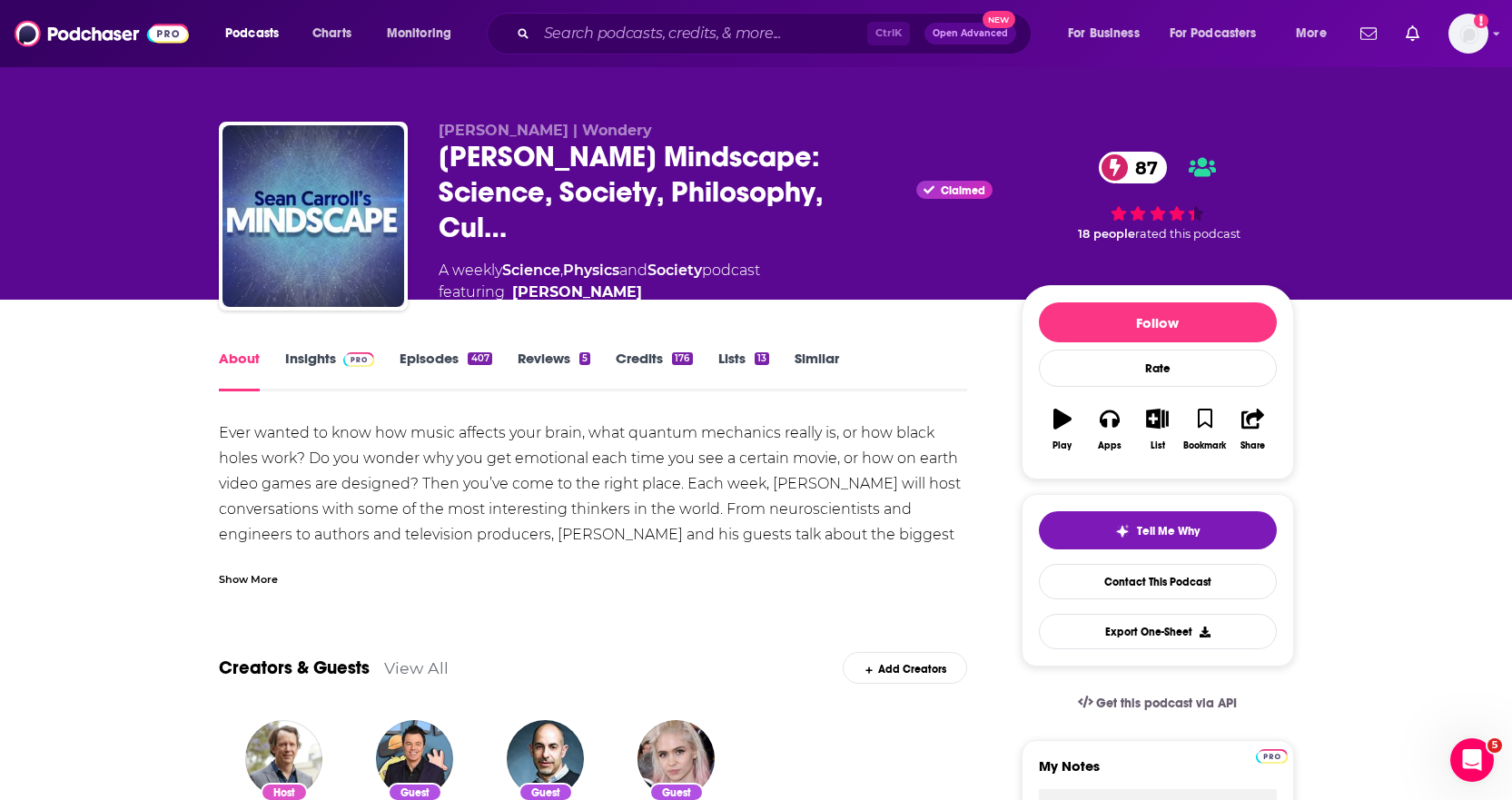
click at [329, 364] on link "Insights" at bounding box center [330, 371] width 90 height 42
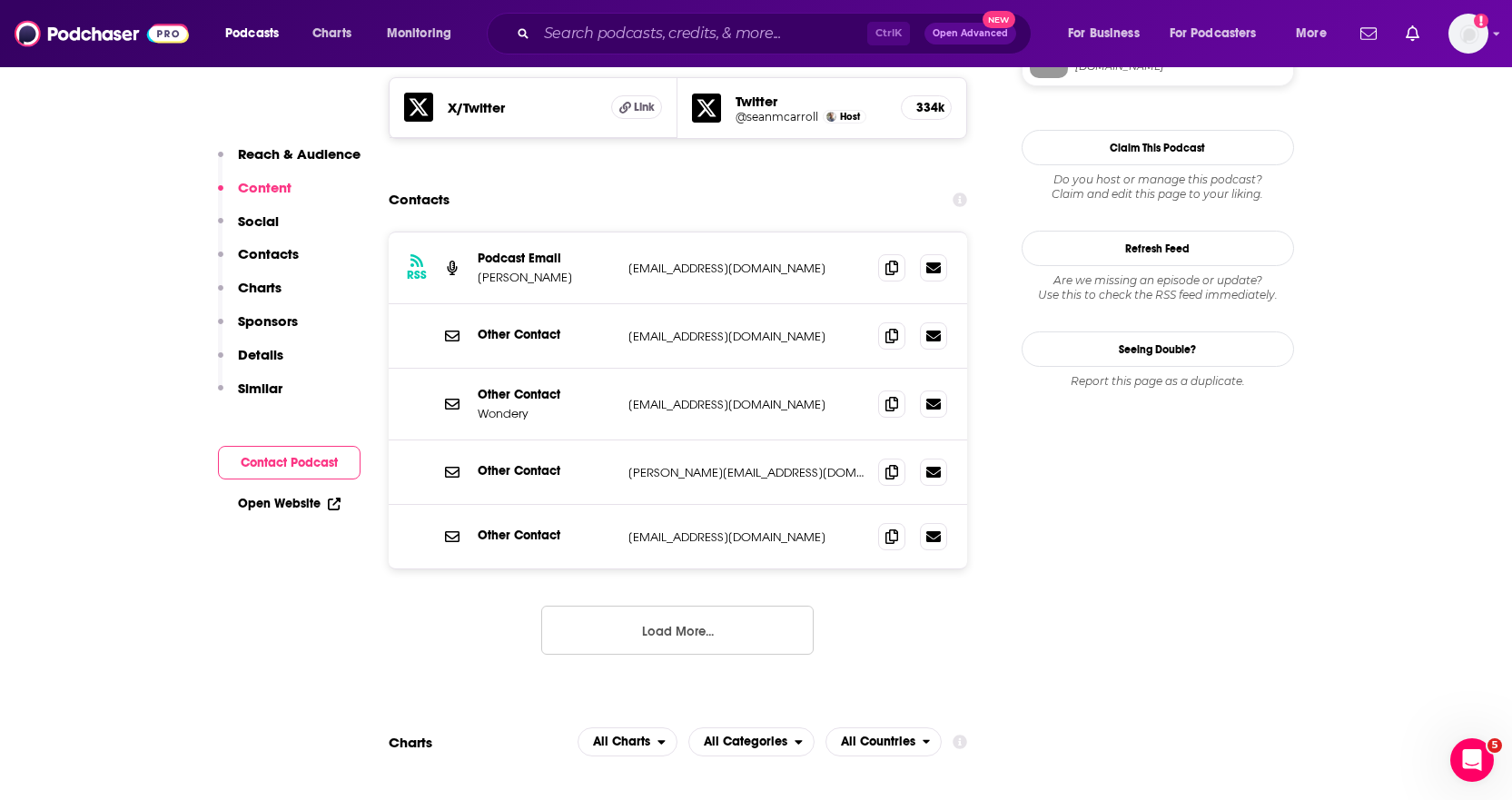
scroll to position [1634, 0]
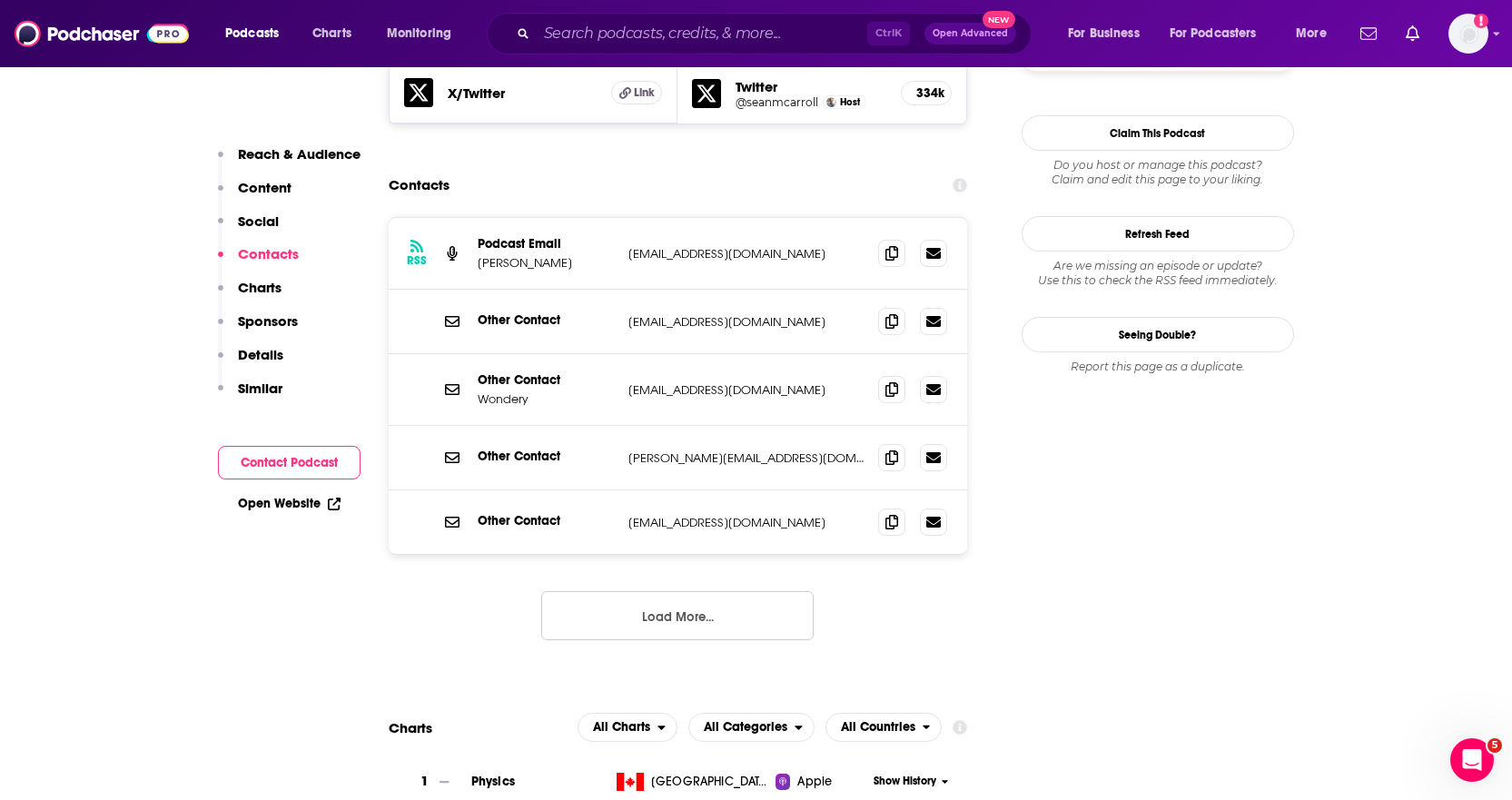
click at [762, 591] on button "Load More..." at bounding box center [677, 615] width 272 height 49
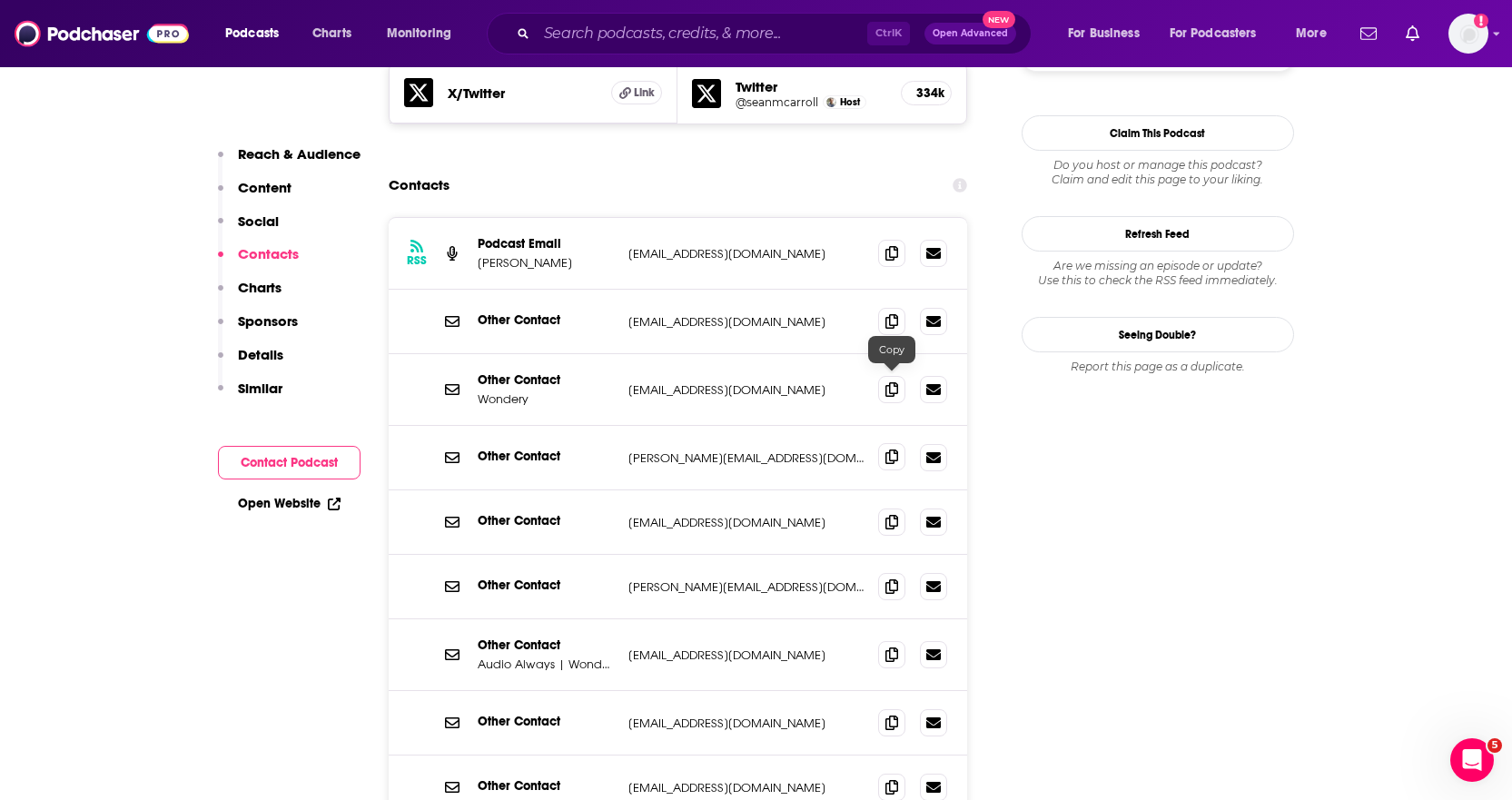
click at [883, 443] on span at bounding box center [891, 456] width 27 height 27
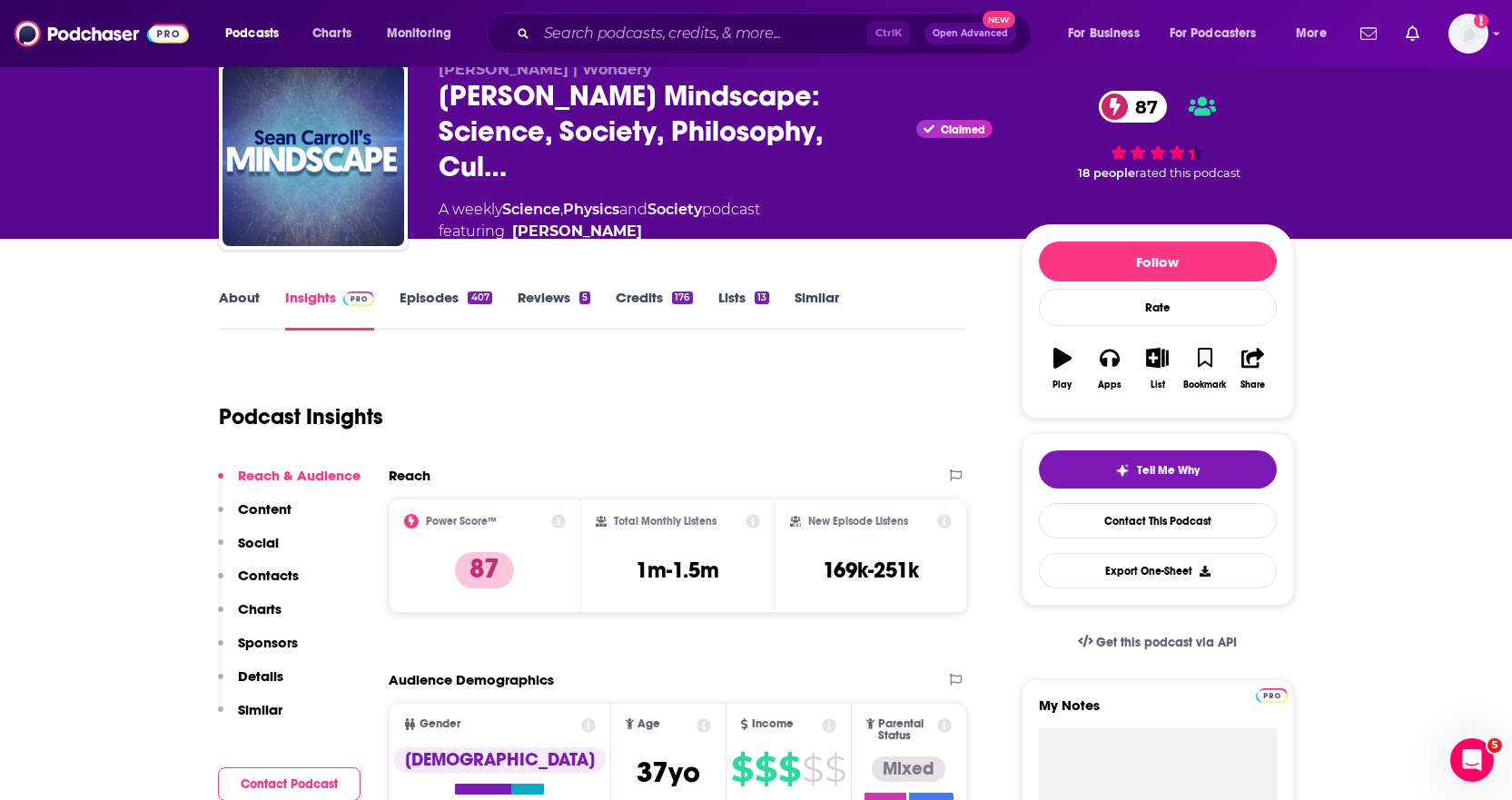
scroll to position [0, 0]
